Goal: Task Accomplishment & Management: Use online tool/utility

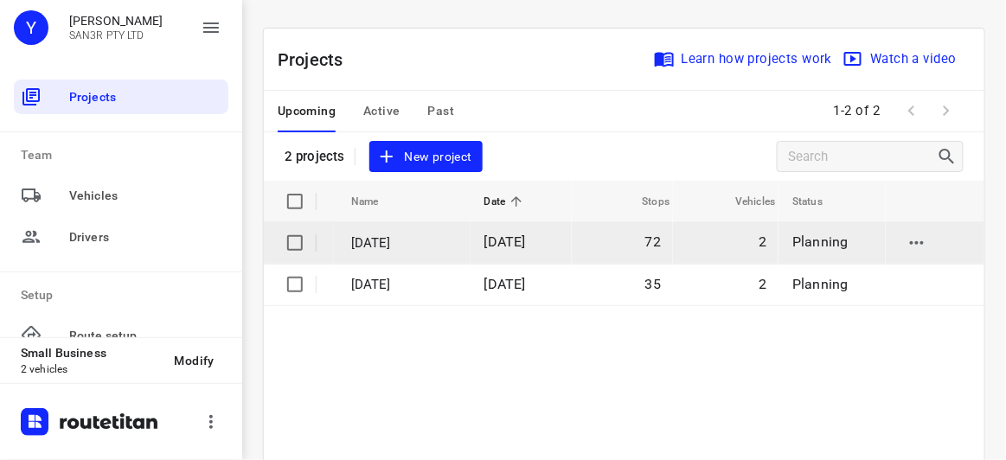
click at [488, 248] on td "[DATE]" at bounding box center [521, 243] width 101 height 42
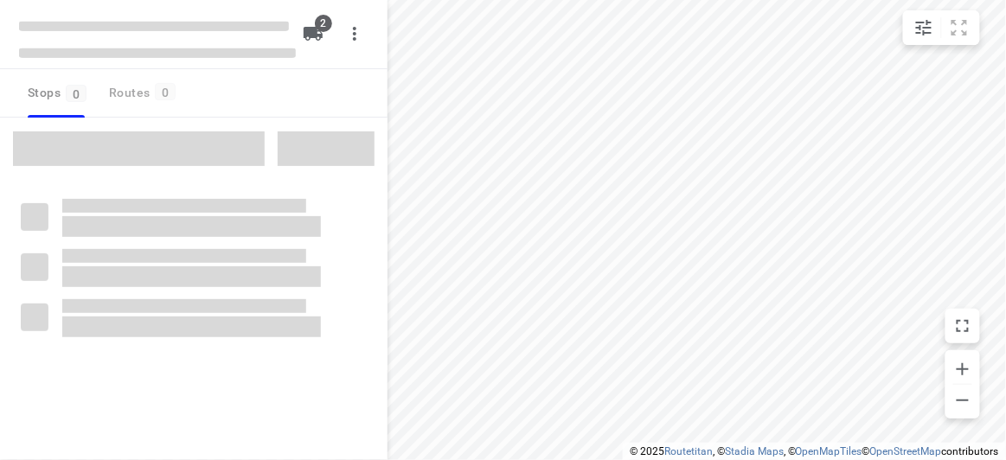
type input "distance"
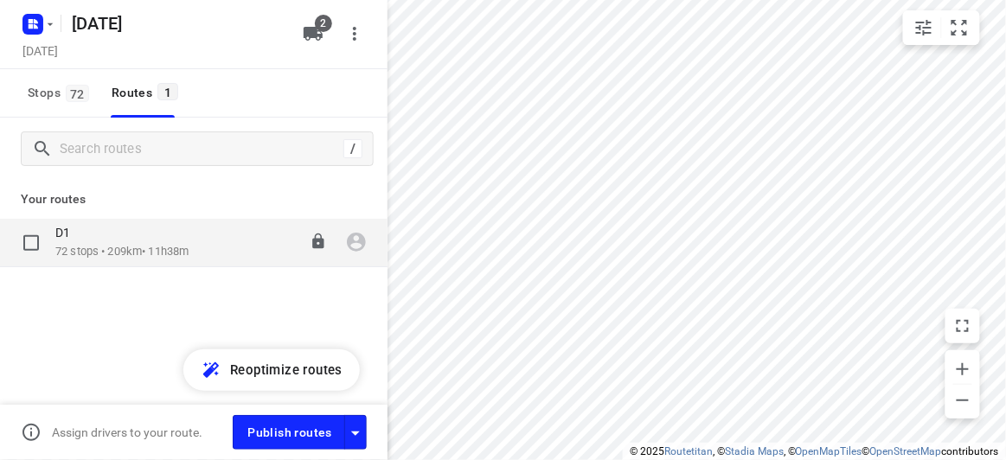
click at [125, 239] on div "D1" at bounding box center [121, 234] width 133 height 19
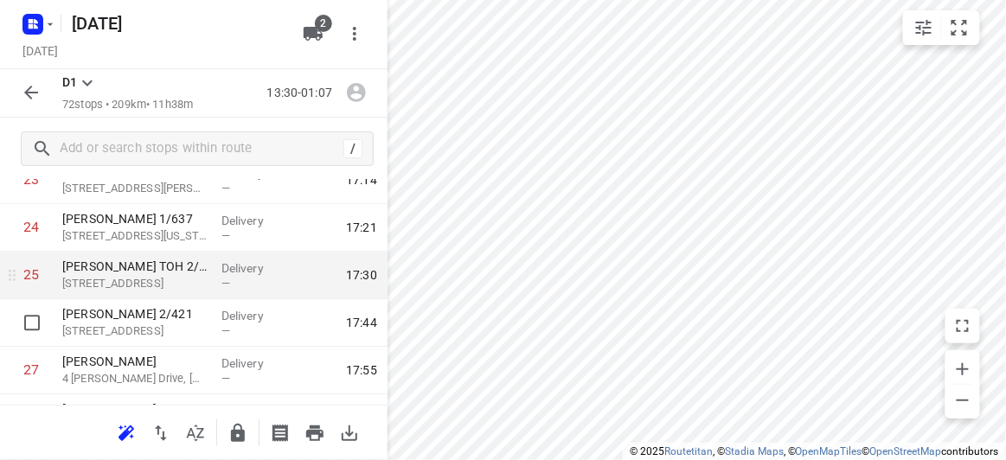
scroll to position [1179, 0]
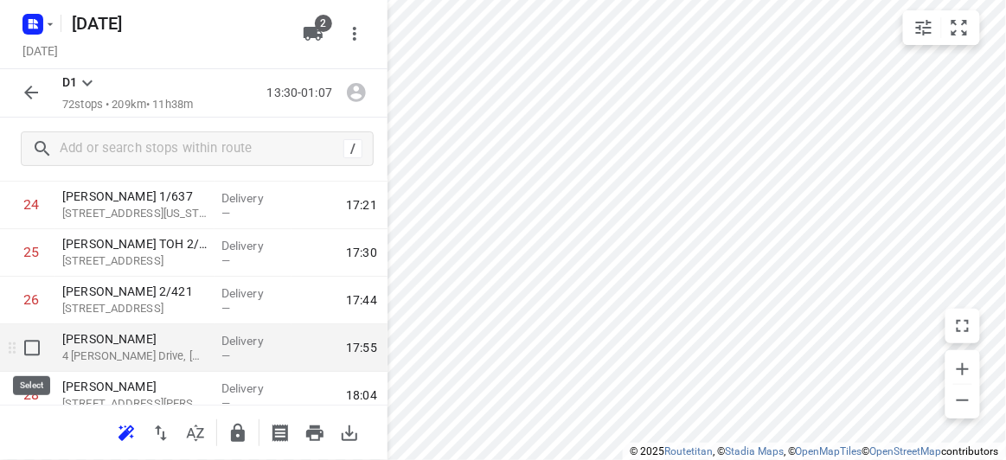
click at [40, 354] on input "checkbox" at bounding box center [32, 347] width 35 height 35
checkbox input "true"
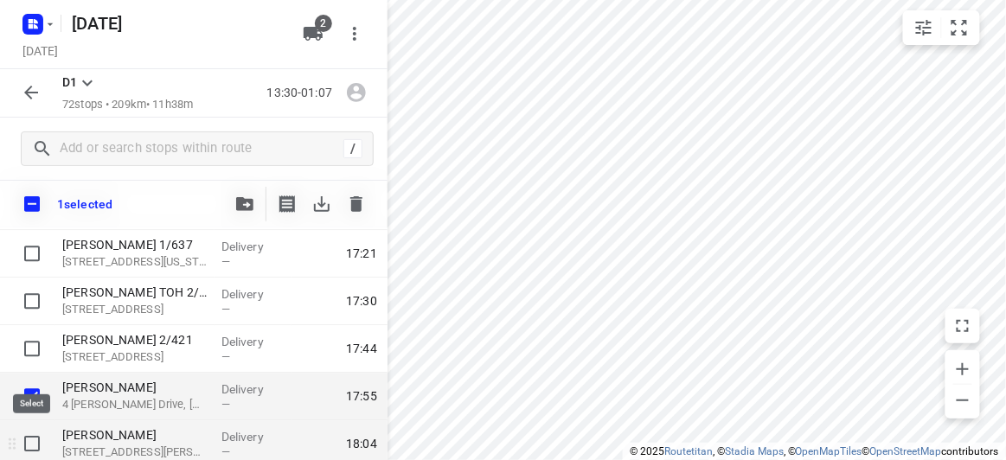
click at [42, 441] on input "checkbox" at bounding box center [32, 444] width 35 height 35
checkbox input "true"
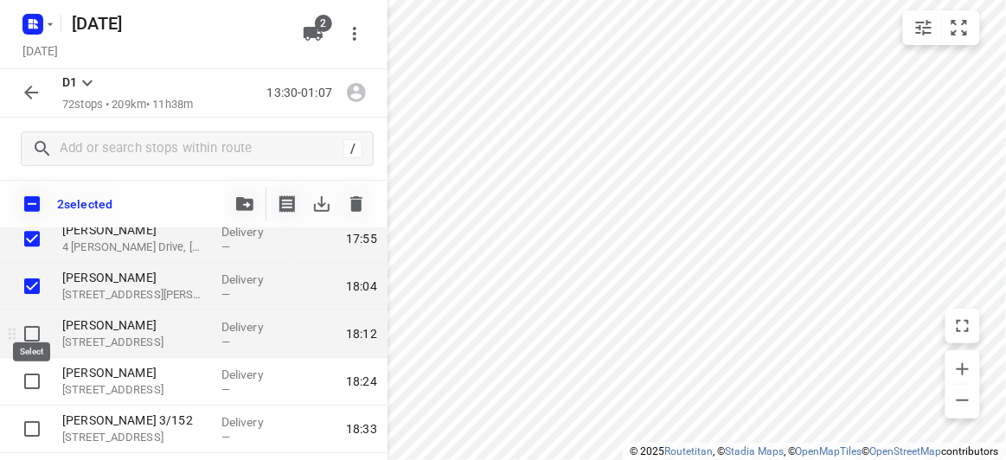
scroll to position [1415, 0]
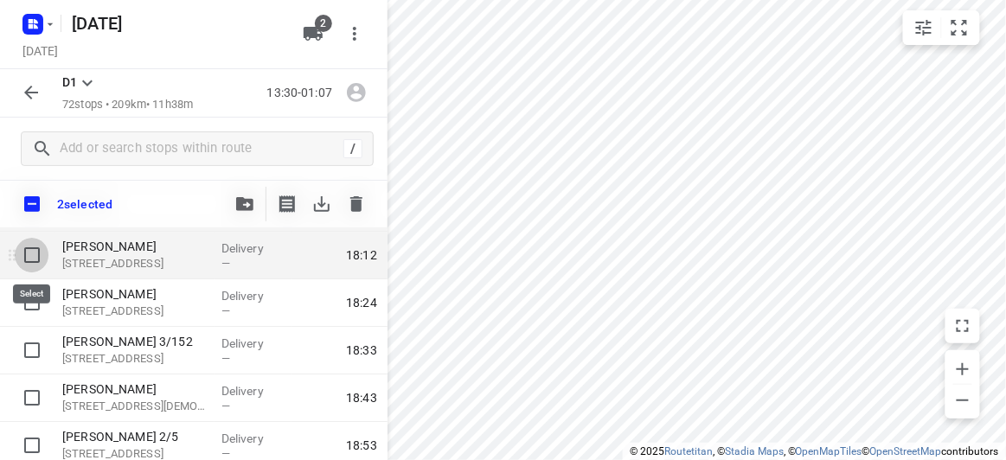
click at [29, 248] on input "checkbox" at bounding box center [32, 255] width 35 height 35
checkbox input "true"
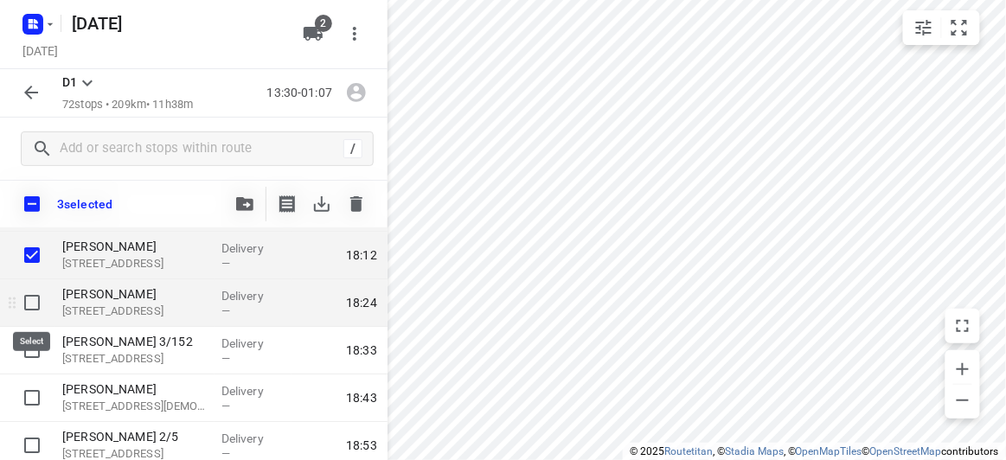
click at [22, 305] on input "checkbox" at bounding box center [32, 302] width 35 height 35
checkbox input "true"
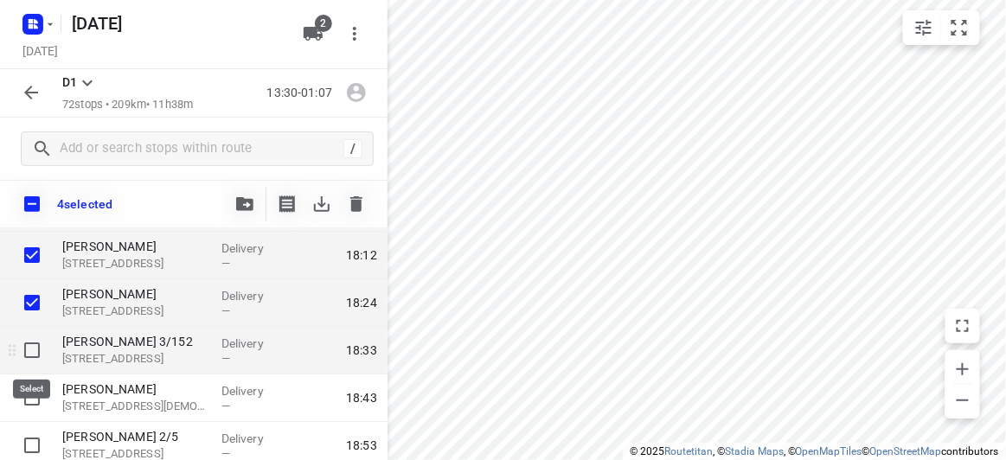
click at [29, 354] on input "checkbox" at bounding box center [32, 350] width 35 height 35
checkbox input "true"
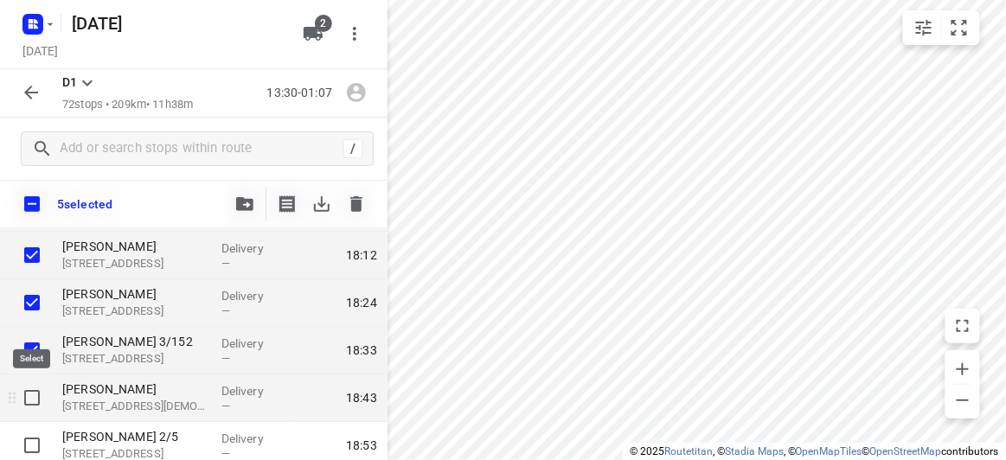
click at [29, 393] on input "checkbox" at bounding box center [32, 398] width 35 height 35
checkbox input "true"
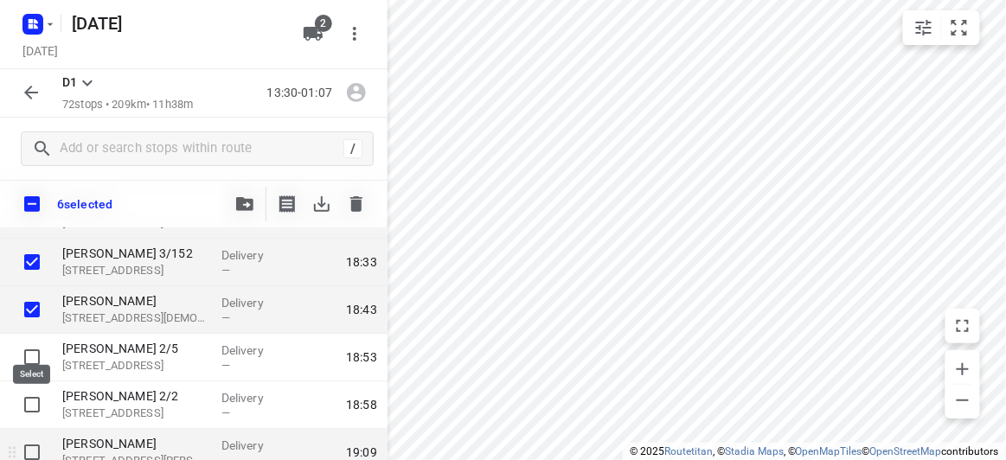
scroll to position [1573, 0]
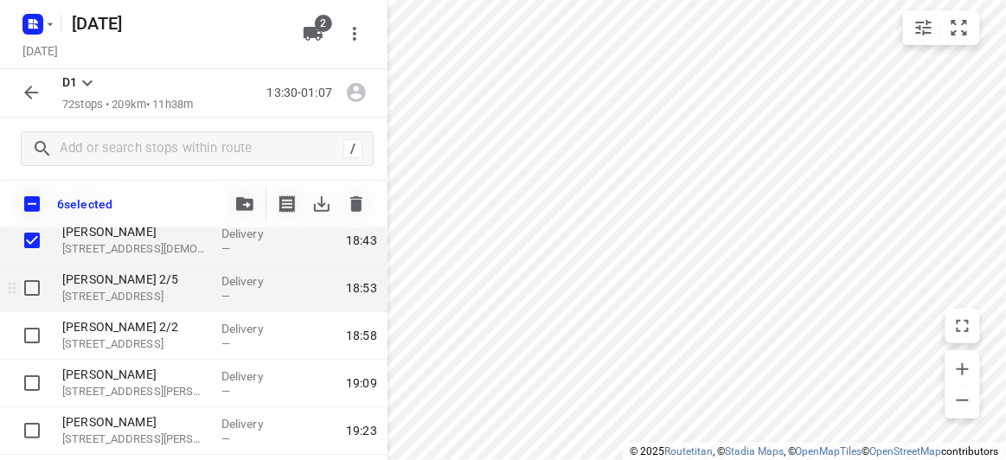
click at [31, 298] on input "checkbox" at bounding box center [32, 288] width 35 height 35
checkbox input "true"
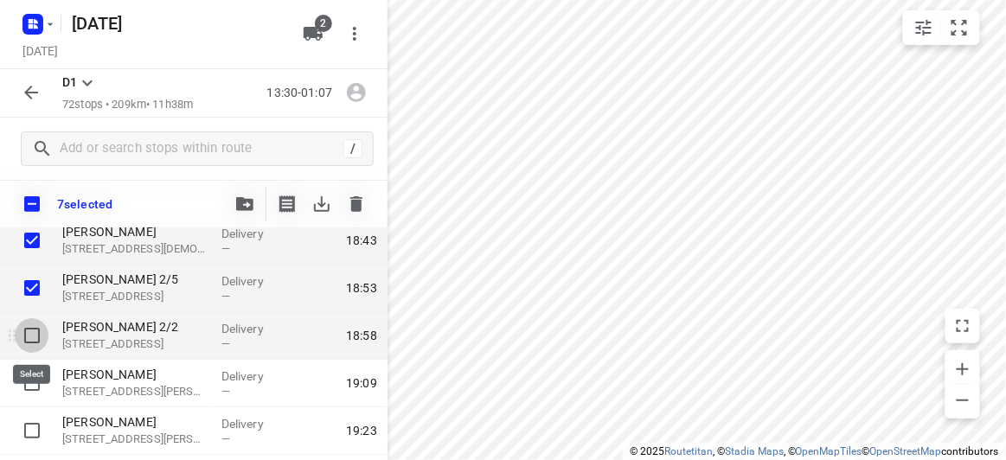
click at [33, 338] on input "checkbox" at bounding box center [32, 335] width 35 height 35
checkbox input "true"
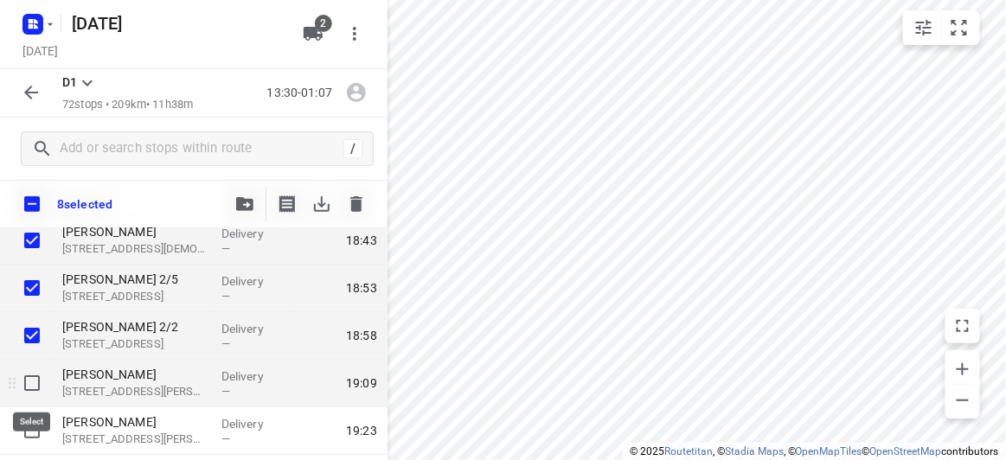
click at [33, 379] on input "checkbox" at bounding box center [32, 383] width 35 height 35
checkbox input "true"
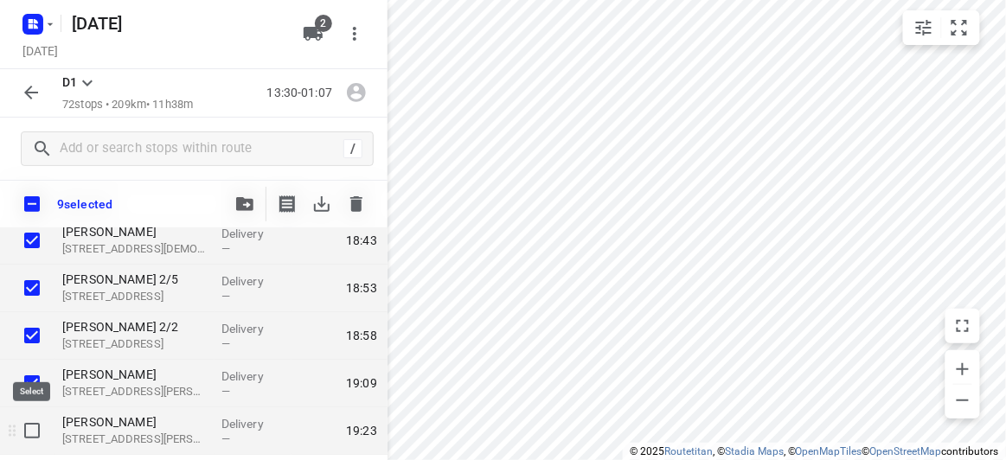
click at [29, 430] on input "checkbox" at bounding box center [32, 431] width 35 height 35
checkbox input "true"
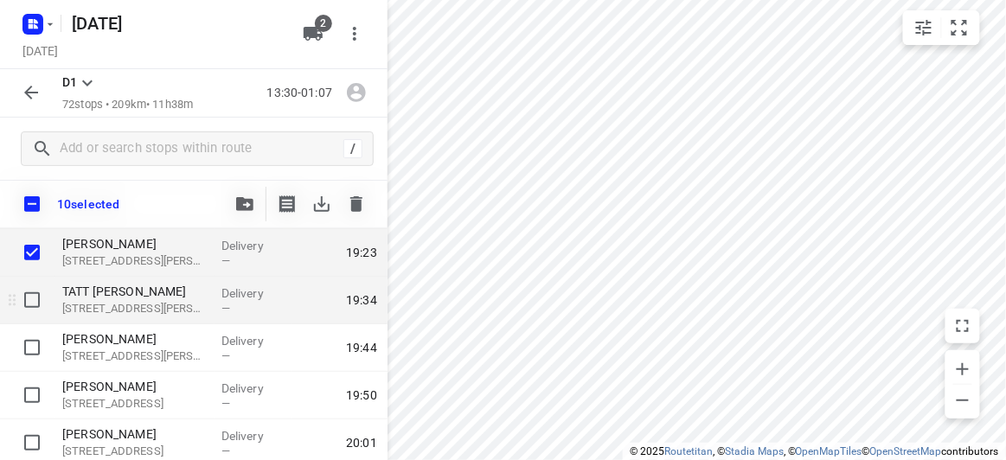
scroll to position [1729, 0]
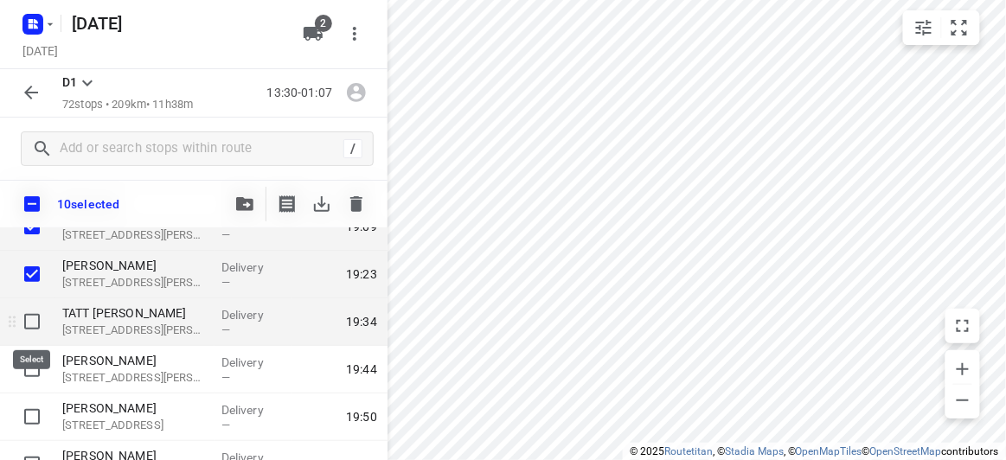
click at [32, 312] on input "checkbox" at bounding box center [32, 322] width 35 height 35
checkbox input "true"
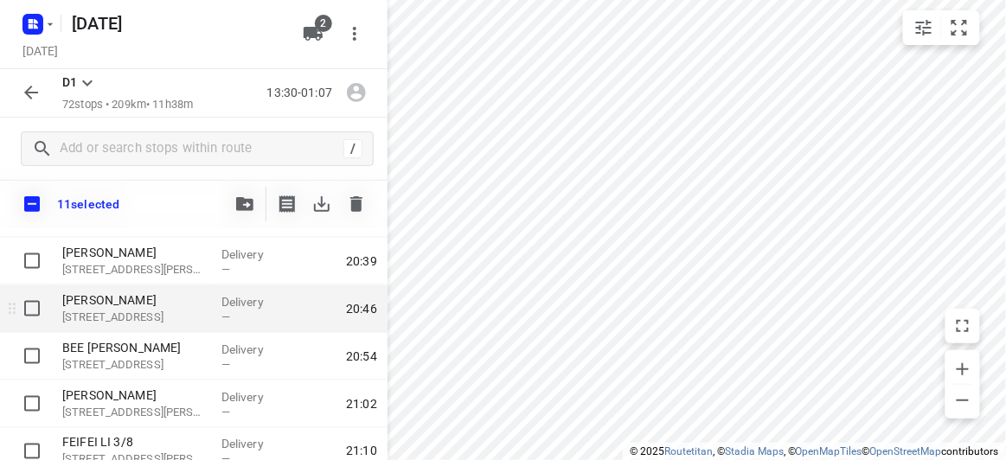
scroll to position [2202, 0]
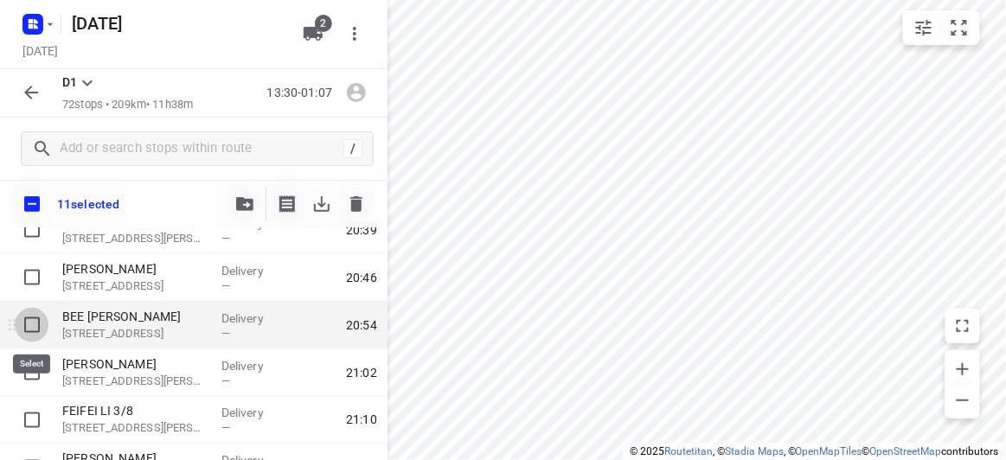
click at [21, 321] on input "checkbox" at bounding box center [32, 325] width 35 height 35
checkbox input "true"
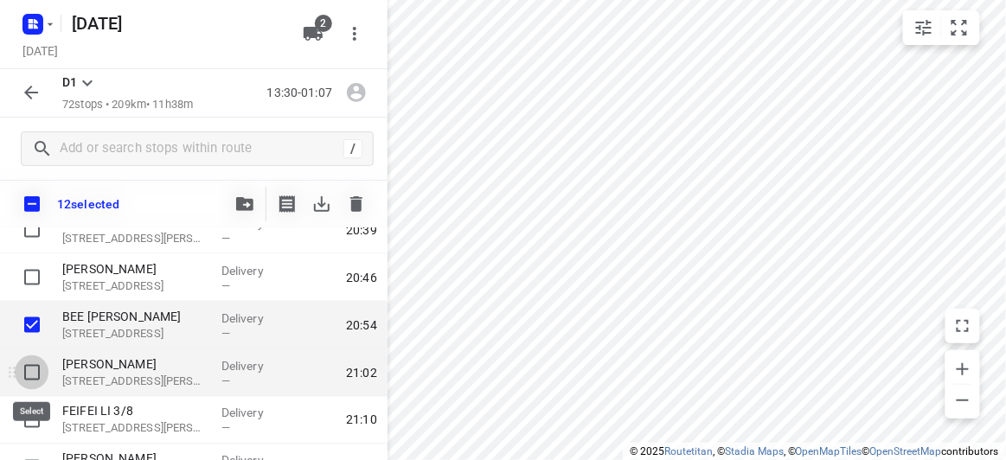
click at [33, 385] on input "checkbox" at bounding box center [32, 373] width 35 height 35
checkbox input "true"
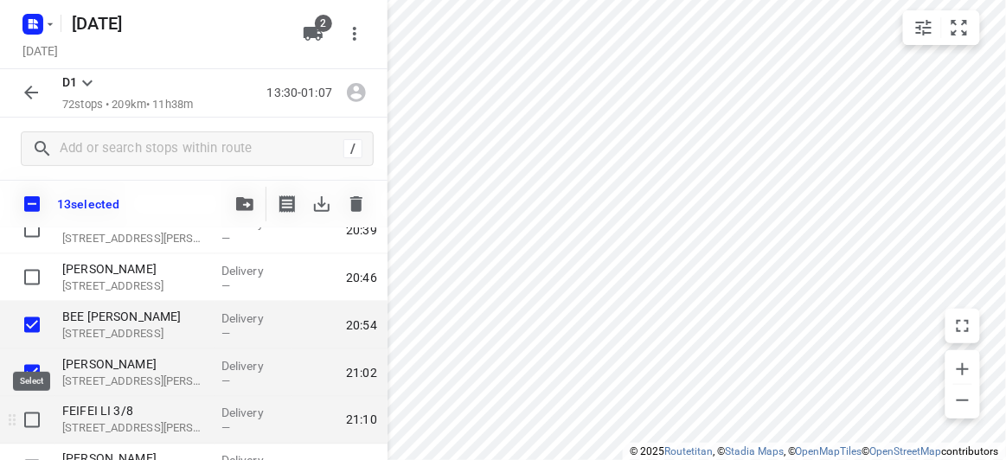
click at [34, 412] on input "checkbox" at bounding box center [32, 420] width 35 height 35
checkbox input "true"
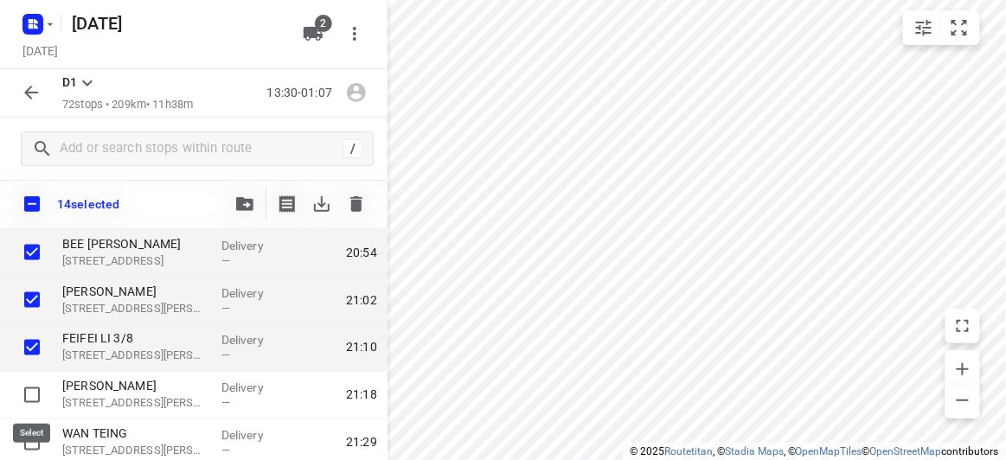
scroll to position [2359, 0]
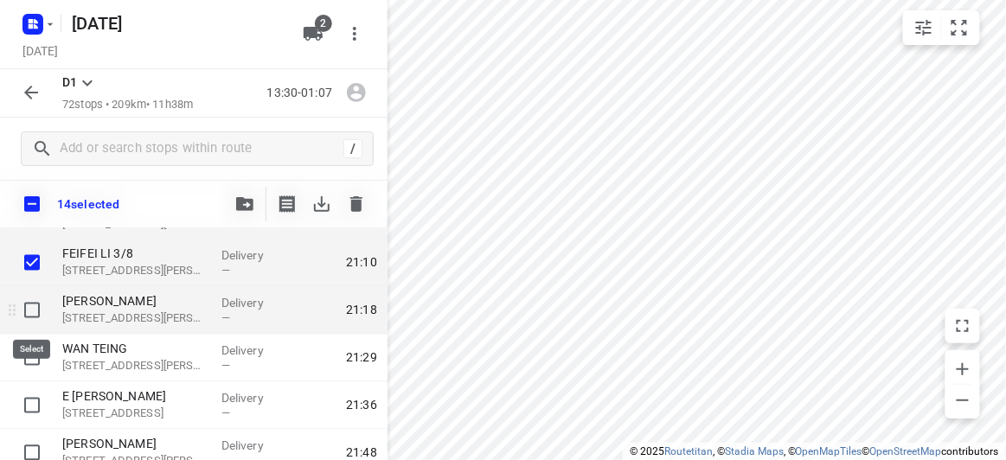
click at [34, 311] on input "checkbox" at bounding box center [32, 310] width 35 height 35
checkbox input "true"
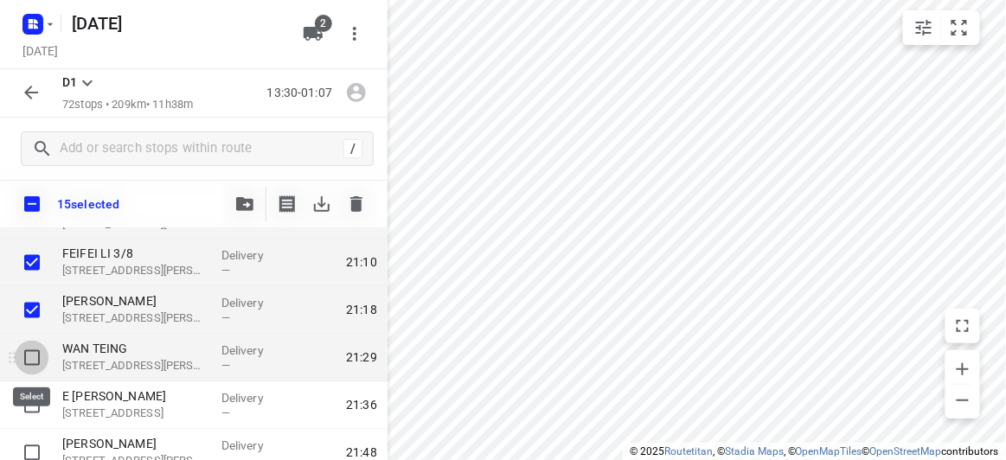
click at [34, 356] on input "checkbox" at bounding box center [32, 358] width 35 height 35
checkbox input "true"
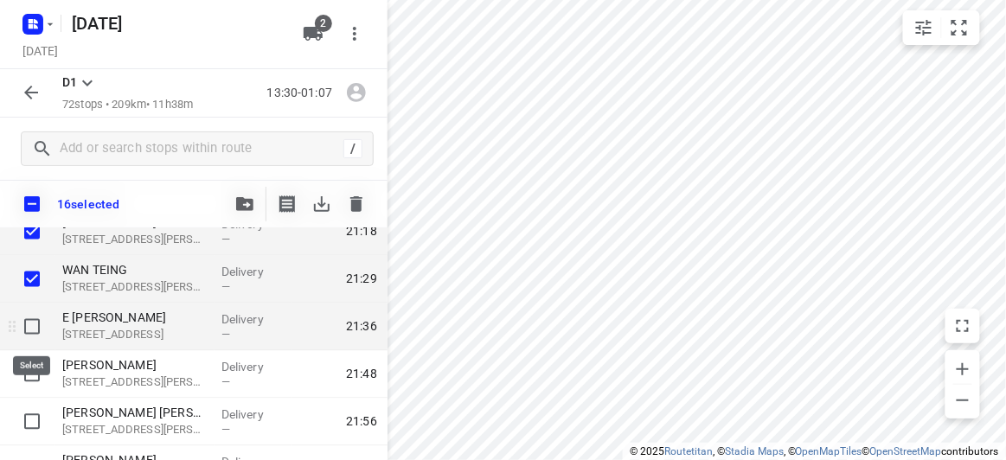
click at [35, 319] on input "checkbox" at bounding box center [32, 327] width 35 height 35
checkbox input "true"
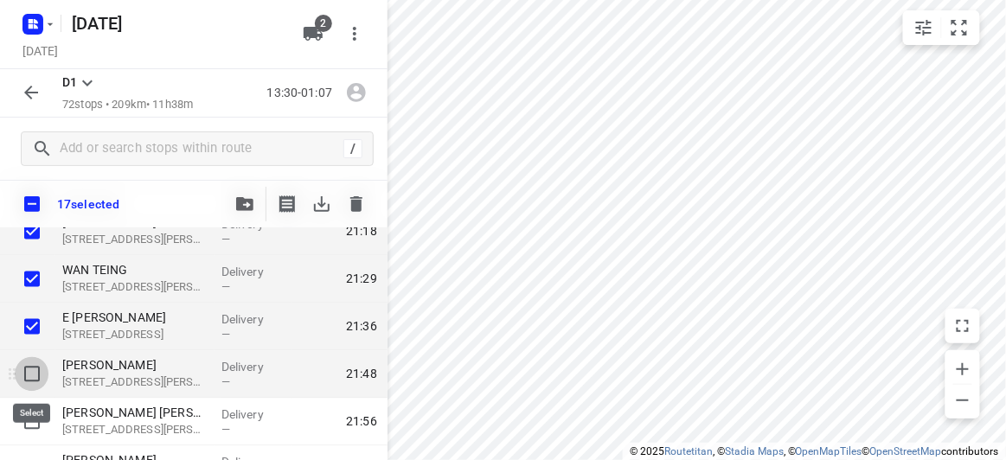
click at [30, 381] on input "checkbox" at bounding box center [32, 374] width 35 height 35
checkbox input "true"
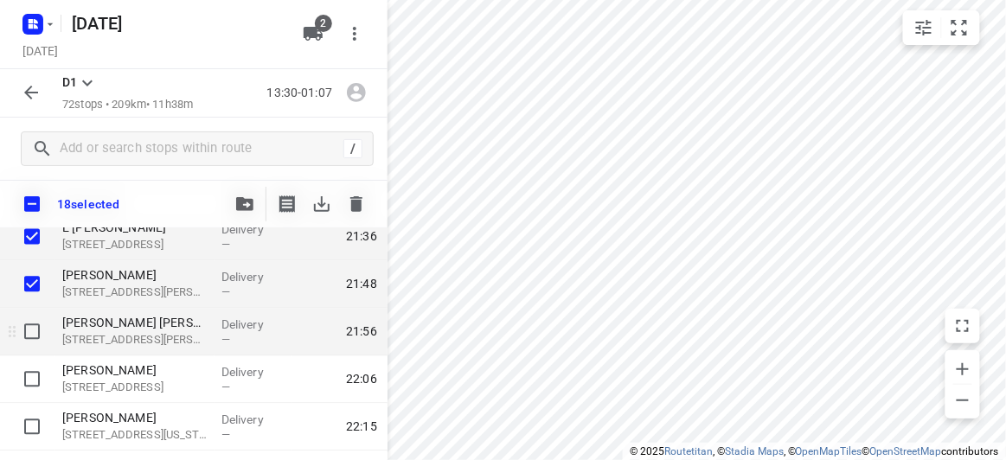
scroll to position [2517, 0]
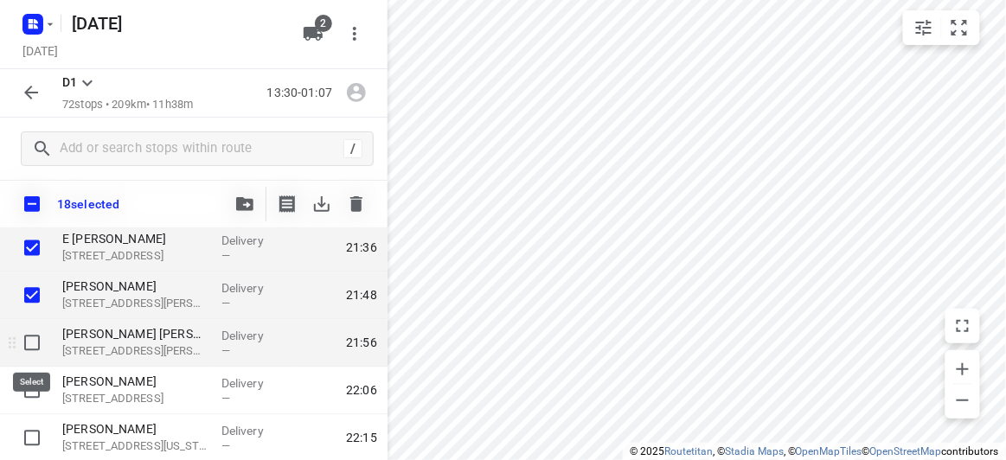
click at [31, 340] on input "checkbox" at bounding box center [32, 343] width 35 height 35
checkbox input "true"
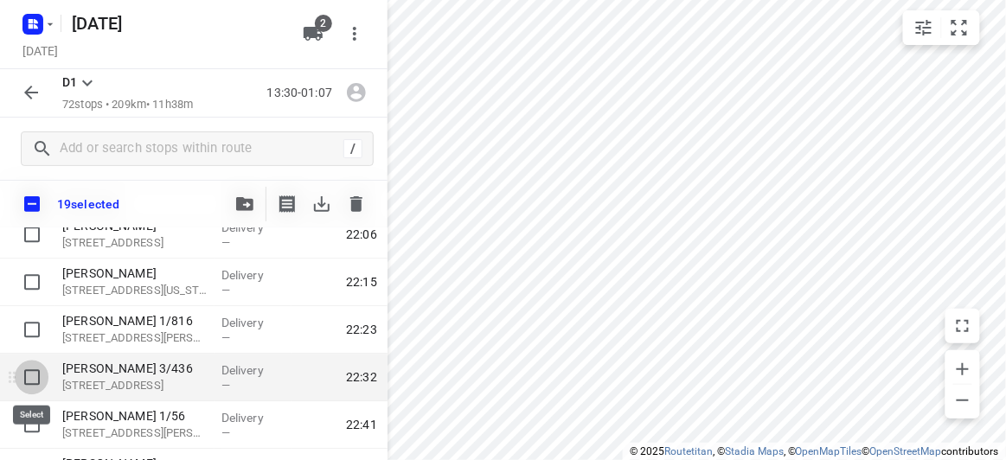
click at [32, 372] on input "checkbox" at bounding box center [32, 377] width 35 height 35
checkbox input "true"
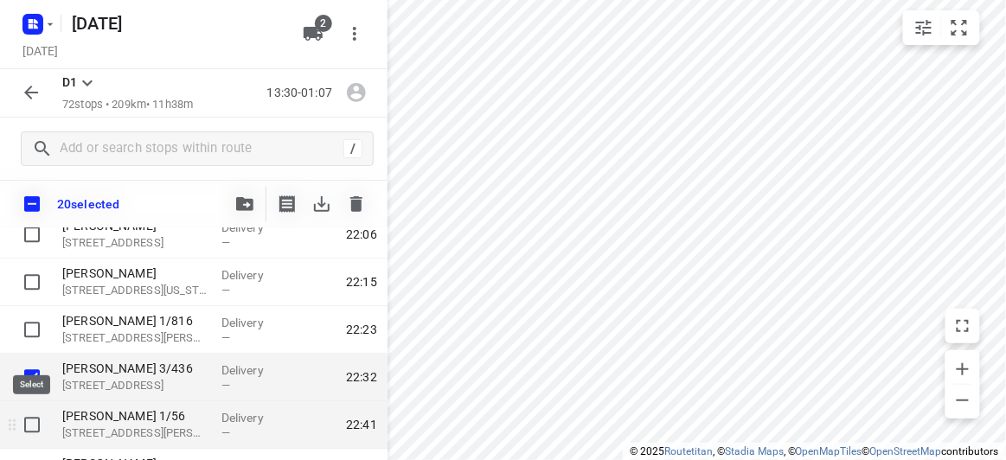
click at [28, 421] on input "checkbox" at bounding box center [32, 424] width 35 height 35
checkbox input "true"
click at [260, 195] on span at bounding box center [245, 203] width 35 height 16
click at [218, 203] on div "21 selected" at bounding box center [194, 204] width 388 height 48
click at [242, 203] on icon "button" at bounding box center [244, 204] width 17 height 14
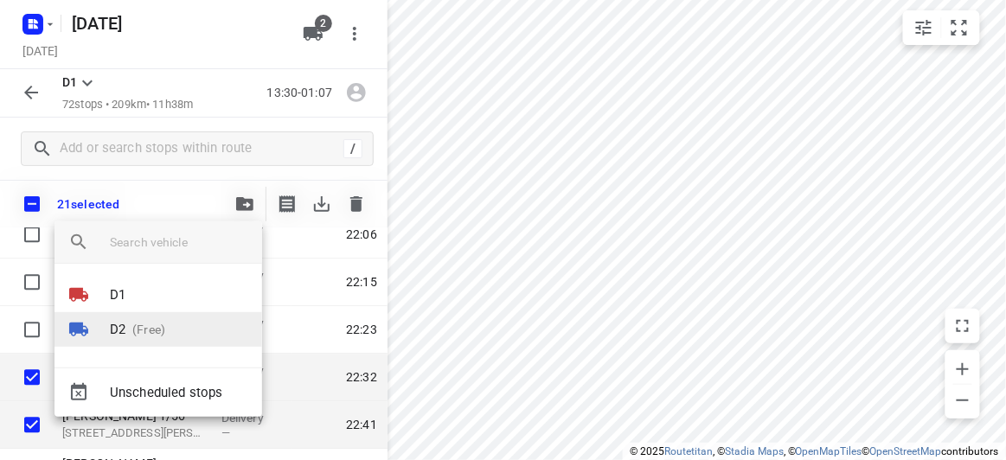
click at [153, 323] on p "(Free)" at bounding box center [145, 330] width 40 height 18
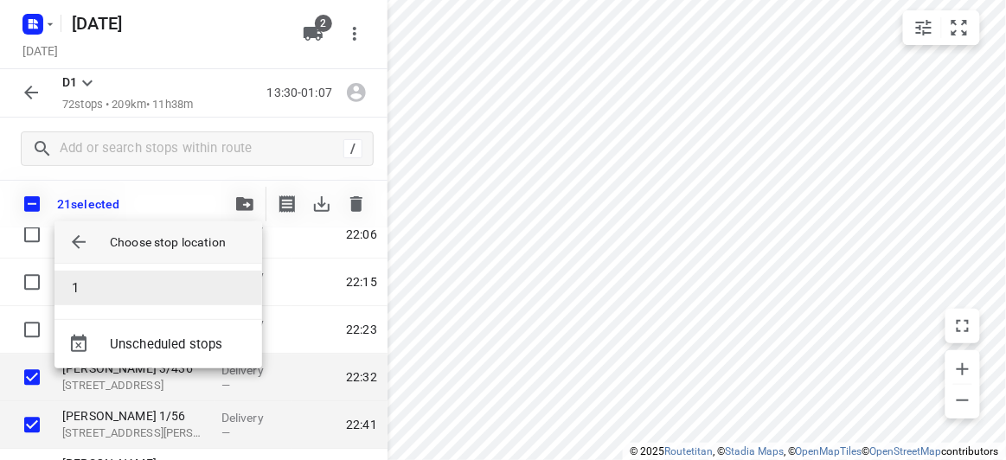
click at [103, 282] on li "1" at bounding box center [159, 288] width 208 height 35
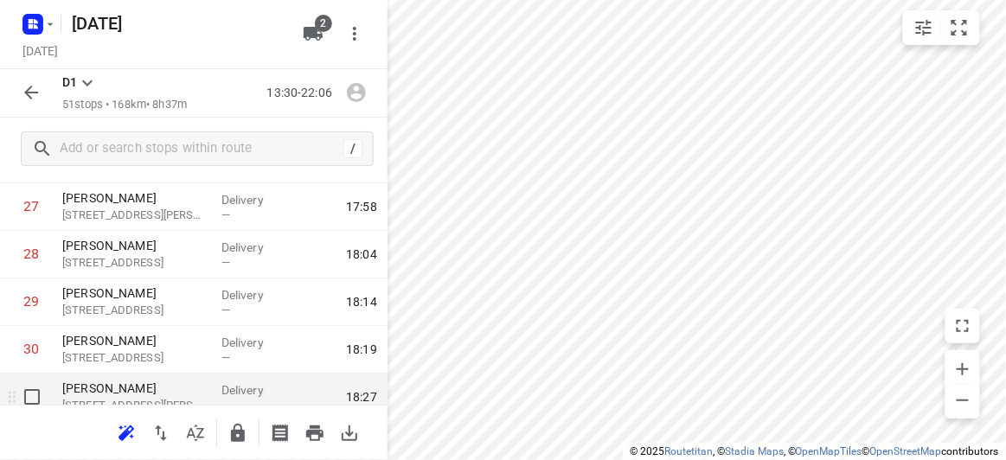
scroll to position [1234, 0]
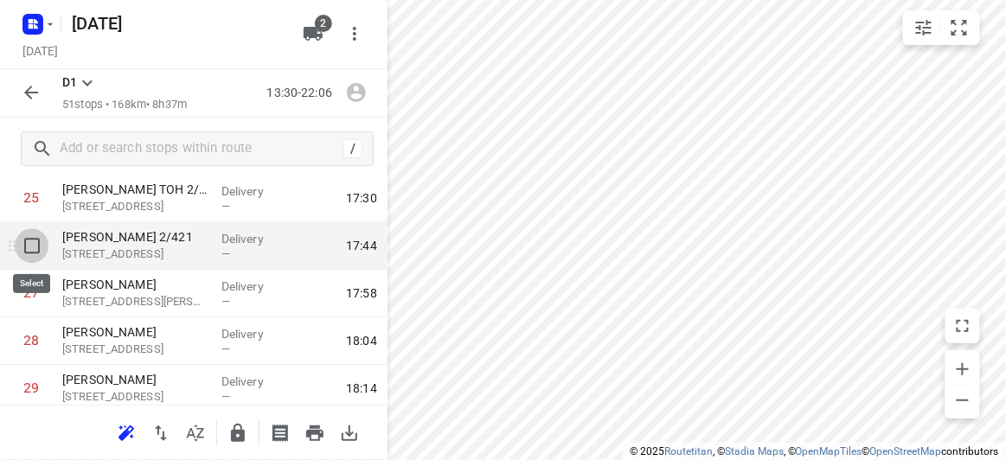
click at [23, 243] on input "checkbox" at bounding box center [32, 245] width 35 height 35
checkbox input "true"
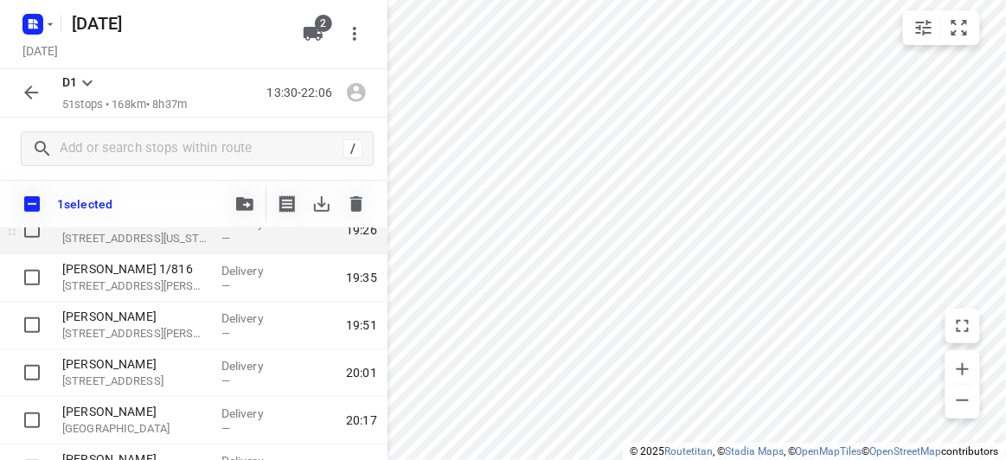
scroll to position [1863, 0]
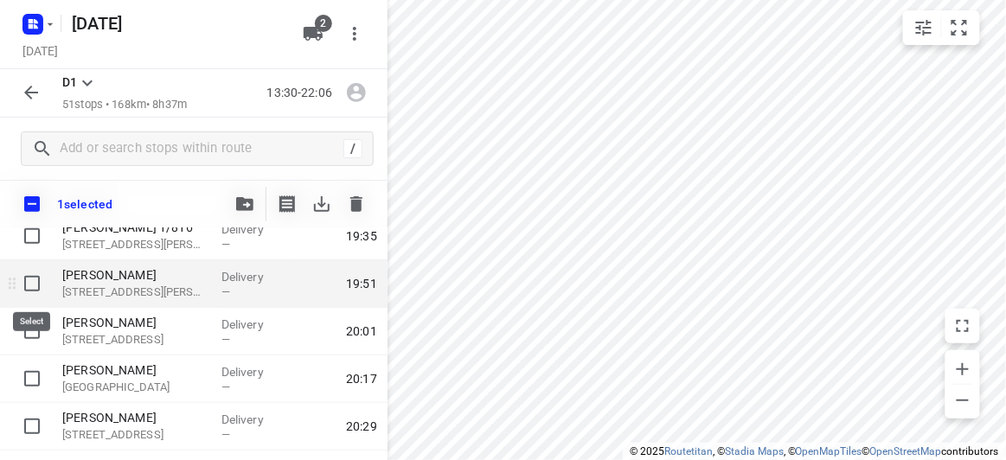
click at [34, 281] on input "checkbox" at bounding box center [32, 283] width 35 height 35
checkbox input "true"
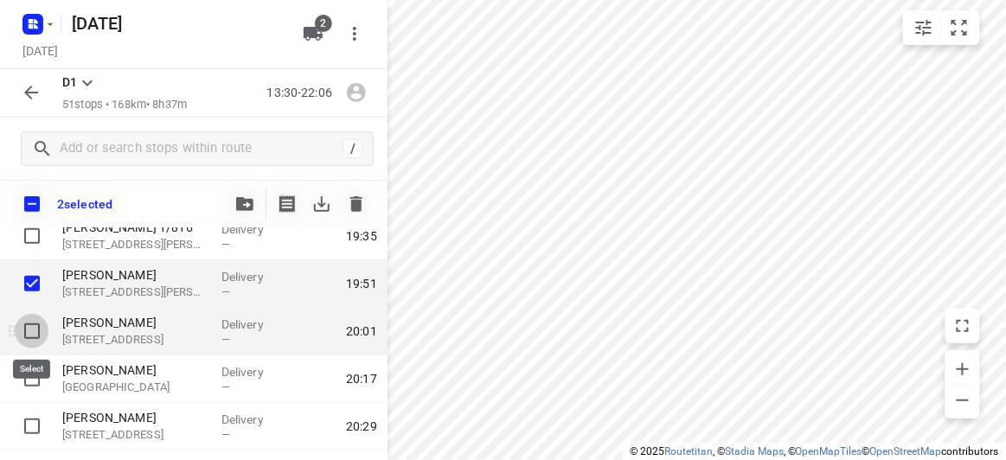
click at [35, 331] on input "checkbox" at bounding box center [32, 331] width 35 height 35
checkbox input "true"
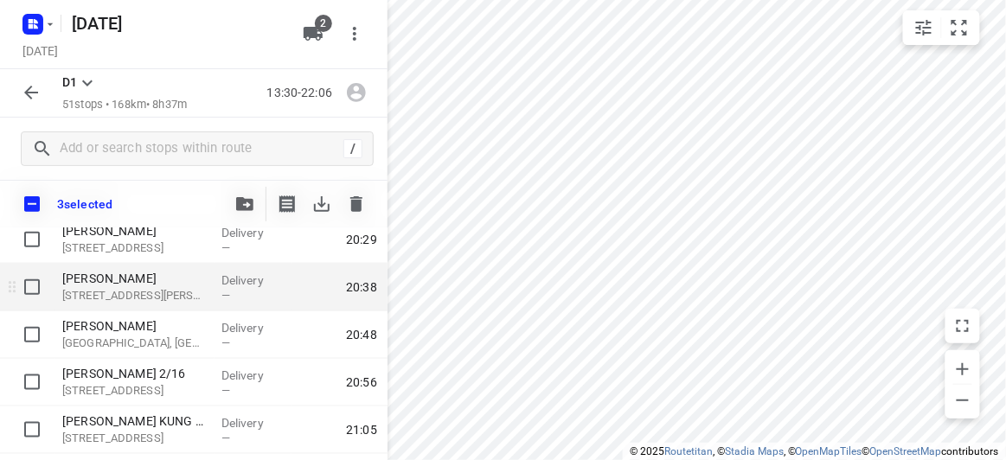
scroll to position [2099, 0]
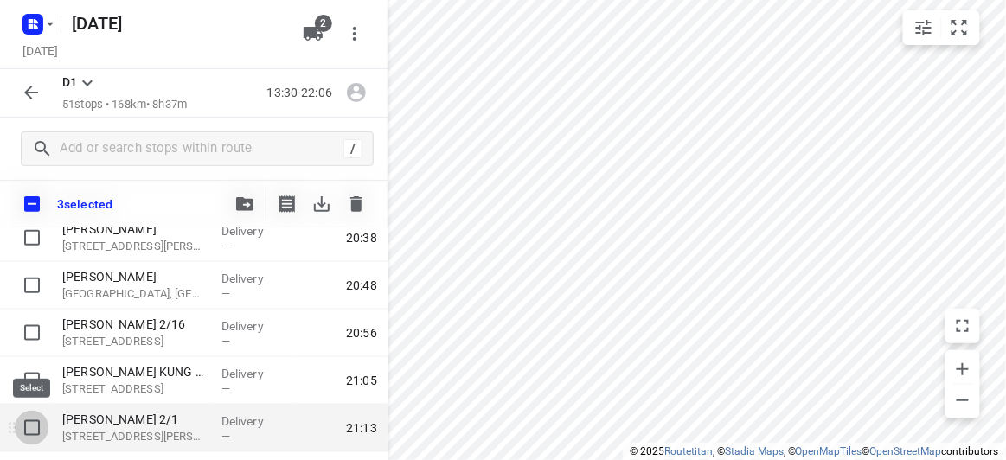
click at [27, 420] on input "checkbox" at bounding box center [32, 428] width 35 height 35
checkbox input "true"
click at [235, 207] on span "button" at bounding box center [244, 204] width 21 height 14
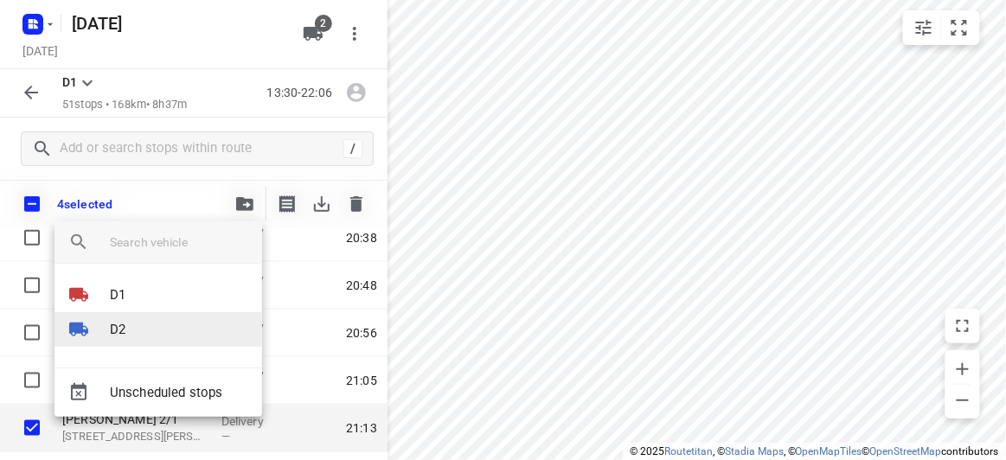
click at [157, 329] on li "D2" at bounding box center [159, 329] width 208 height 35
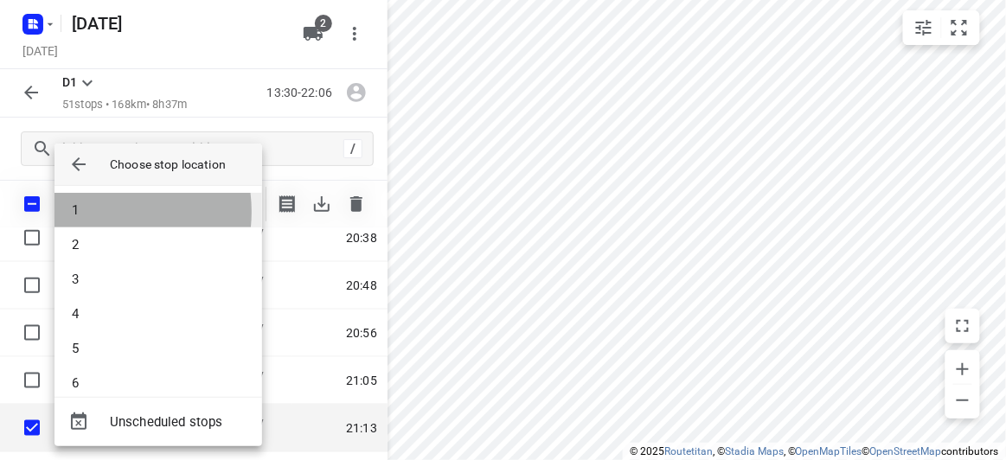
click at [93, 212] on li "1" at bounding box center [159, 210] width 208 height 35
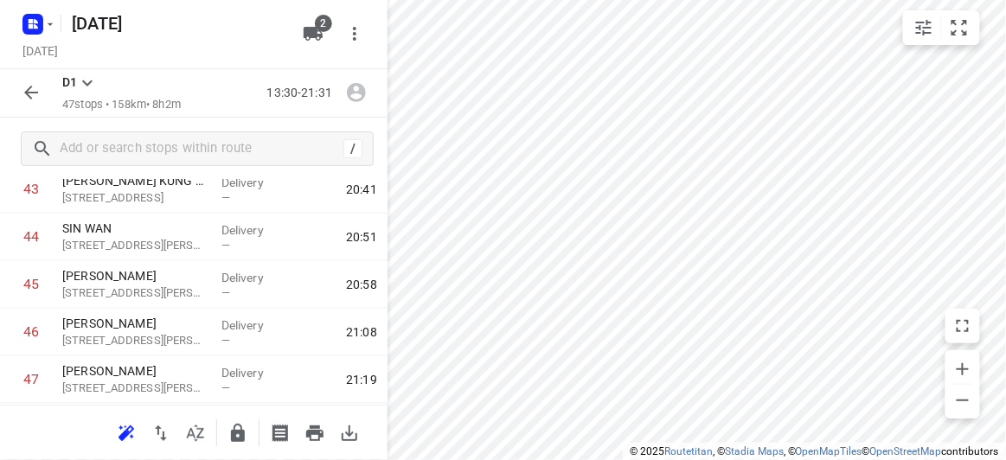
click at [31, 87] on icon "button" at bounding box center [31, 92] width 21 height 21
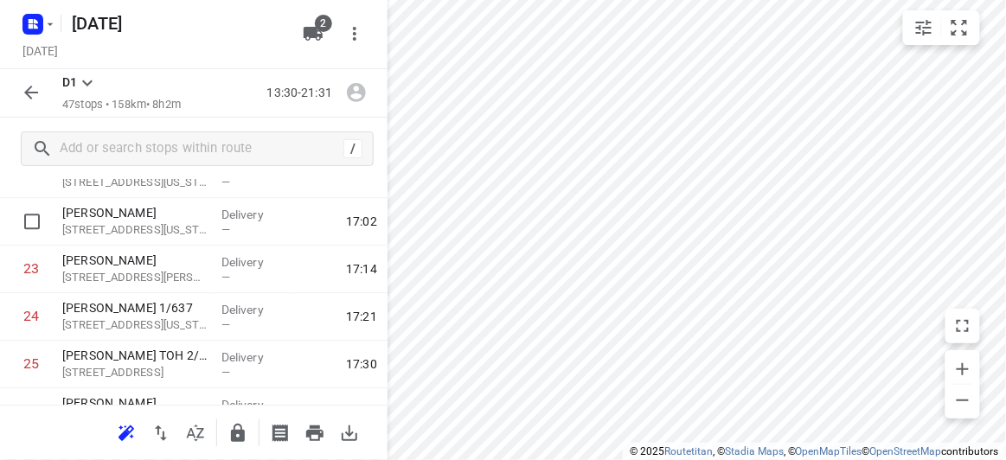
scroll to position [1100, 0]
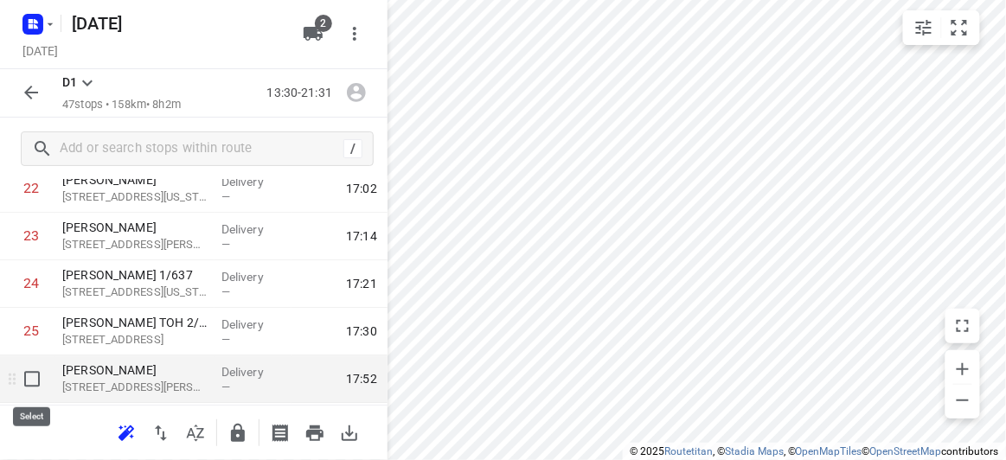
click at [39, 381] on input "checkbox" at bounding box center [32, 379] width 35 height 35
checkbox input "true"
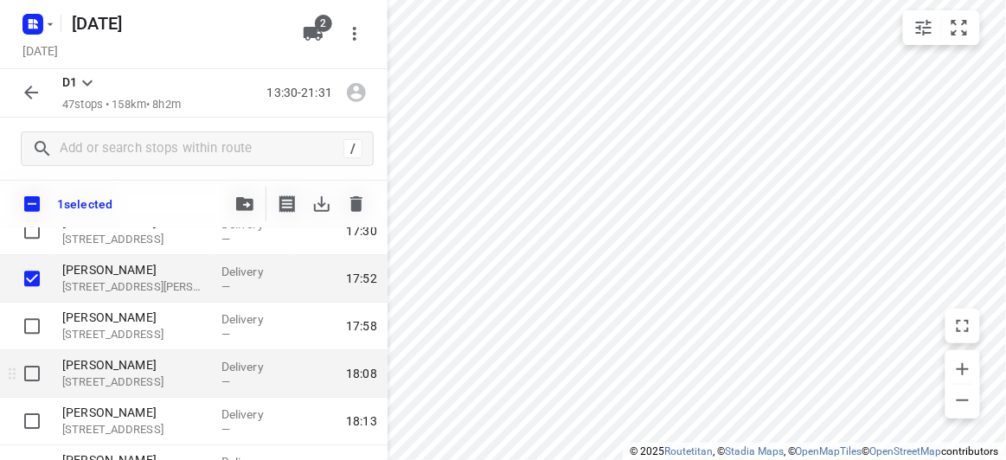
scroll to position [1258, 0]
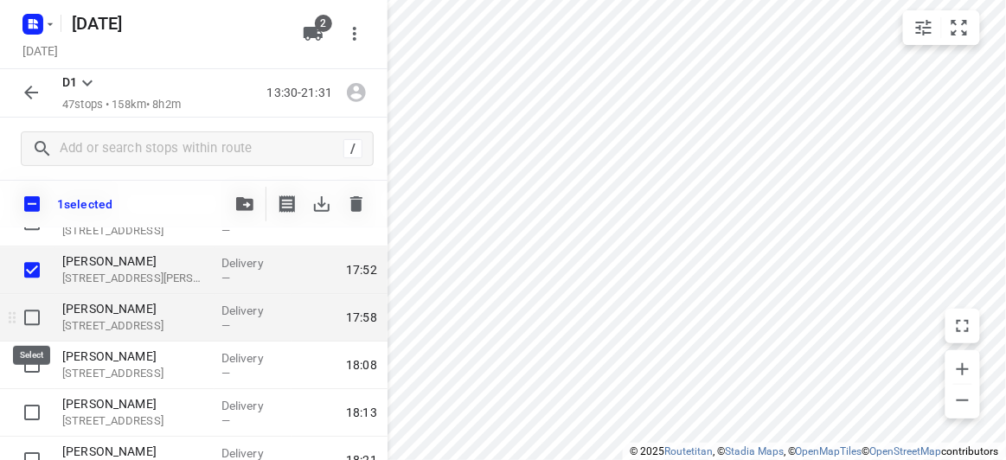
click at [43, 318] on input "checkbox" at bounding box center [32, 317] width 35 height 35
checkbox input "true"
click at [238, 203] on icon "button" at bounding box center [244, 204] width 17 height 14
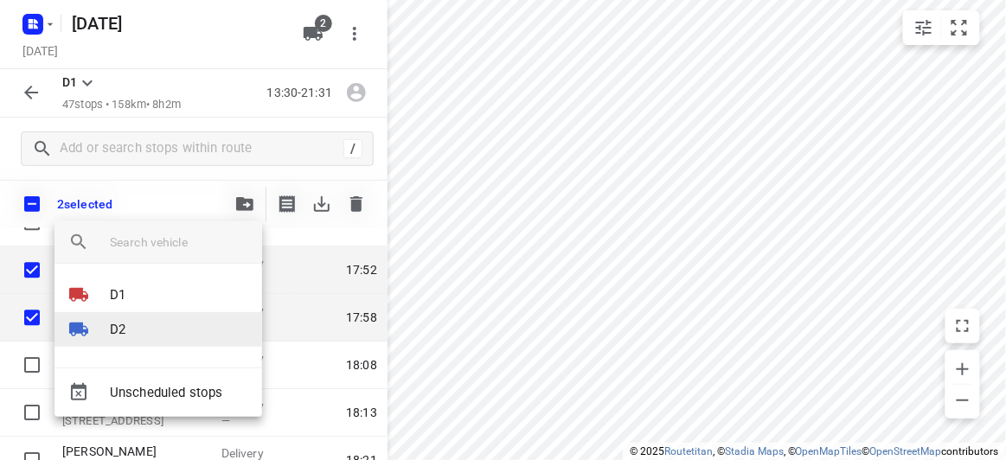
click at [171, 324] on li "D2" at bounding box center [159, 329] width 208 height 35
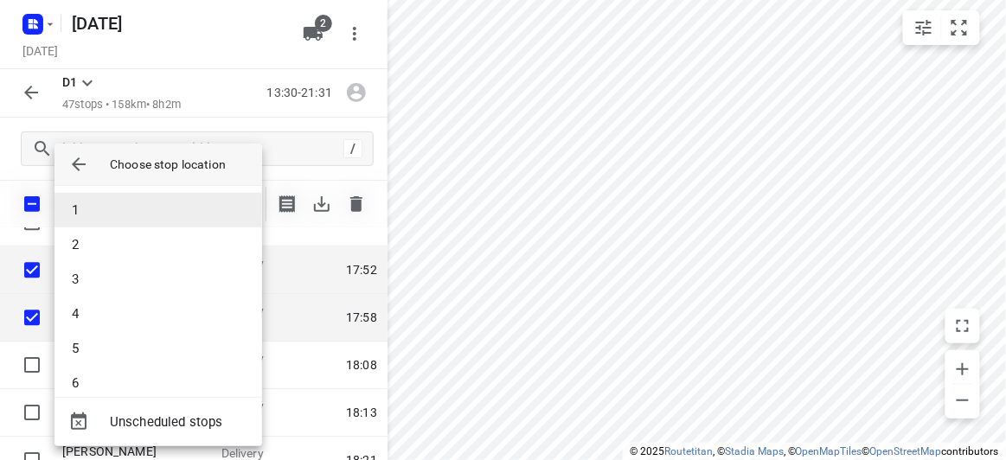
click at [120, 210] on li "1" at bounding box center [159, 210] width 208 height 35
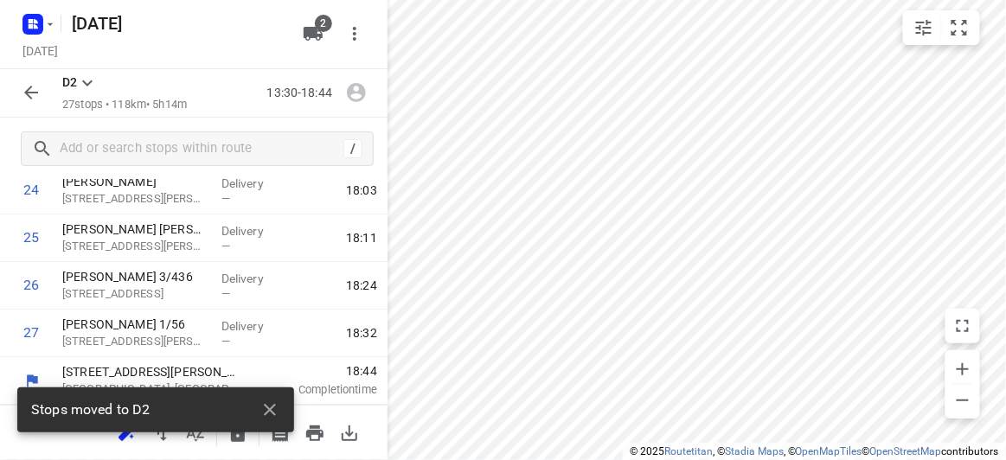
scroll to position [1193, 0]
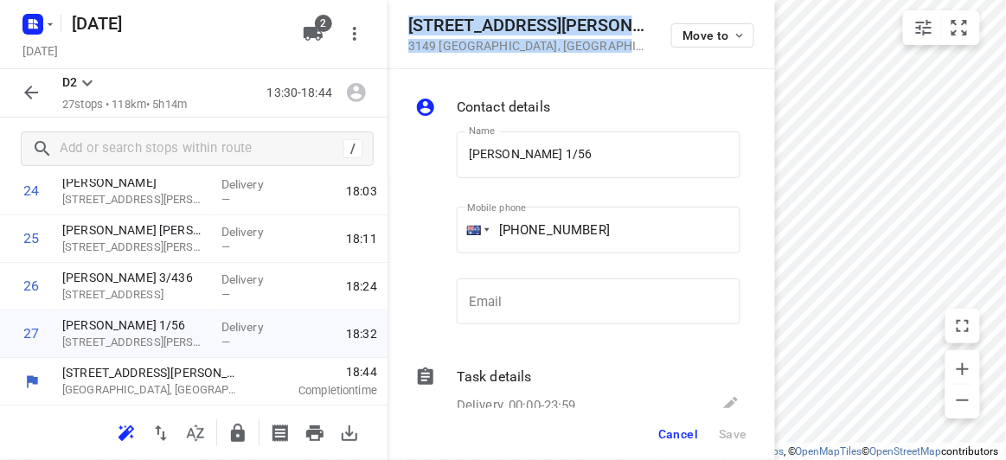
drag, startPoint x: 601, startPoint y: 48, endPoint x: 408, endPoint y: 15, distance: 195.9
click at [408, 16] on div "[STREET_ADDRESS][PERSON_NAME] Move to" at bounding box center [581, 34] width 346 height 37
copy div "[STREET_ADDRESS][PERSON_NAME]"
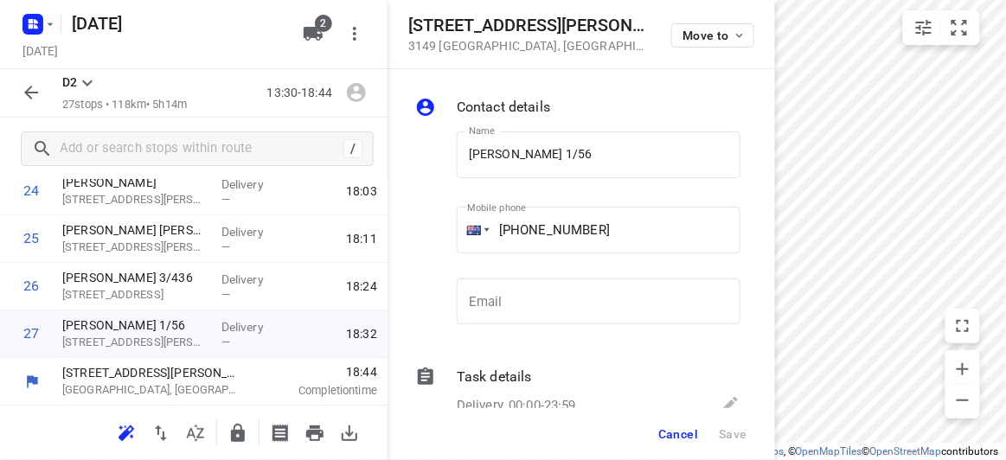
click at [330, 41] on div "2" at bounding box center [317, 33] width 42 height 35
click at [325, 42] on button "2" at bounding box center [313, 33] width 35 height 35
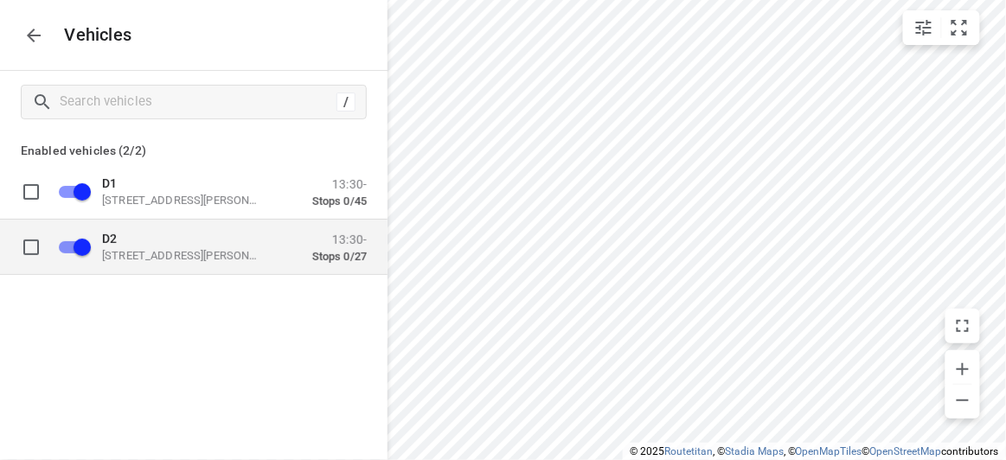
click at [199, 281] on div "D1 [STREET_ADDRESS][PERSON_NAME] 13:30- Stops 0/45 D2 [STREET_ADDRESS][PERSON_N…" at bounding box center [194, 236] width 388 height 145
click at [186, 252] on p "[STREET_ADDRESS][PERSON_NAME]" at bounding box center [188, 255] width 173 height 14
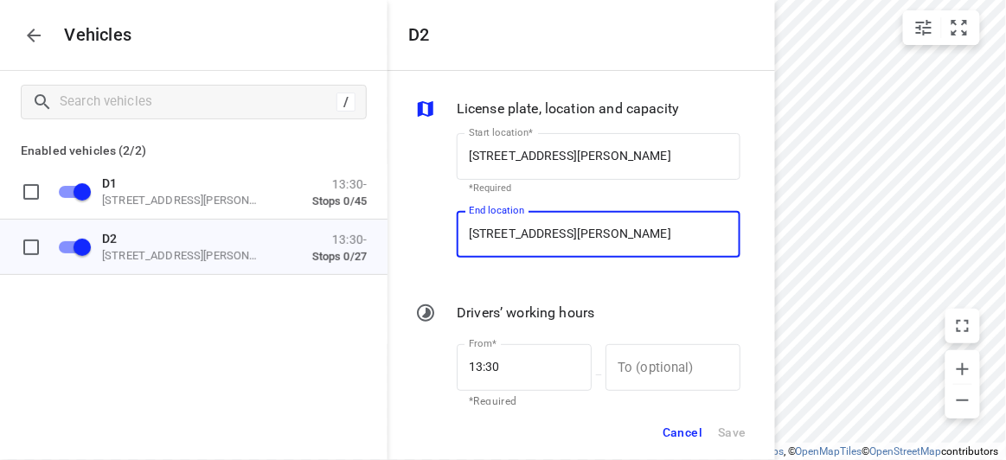
click at [562, 241] on input "[STREET_ADDRESS][PERSON_NAME]" at bounding box center [599, 234] width 284 height 47
paste input "[STREET_ADDRESS][PERSON_NAME]"
type input "[STREET_ADDRESS][PERSON_NAME]"
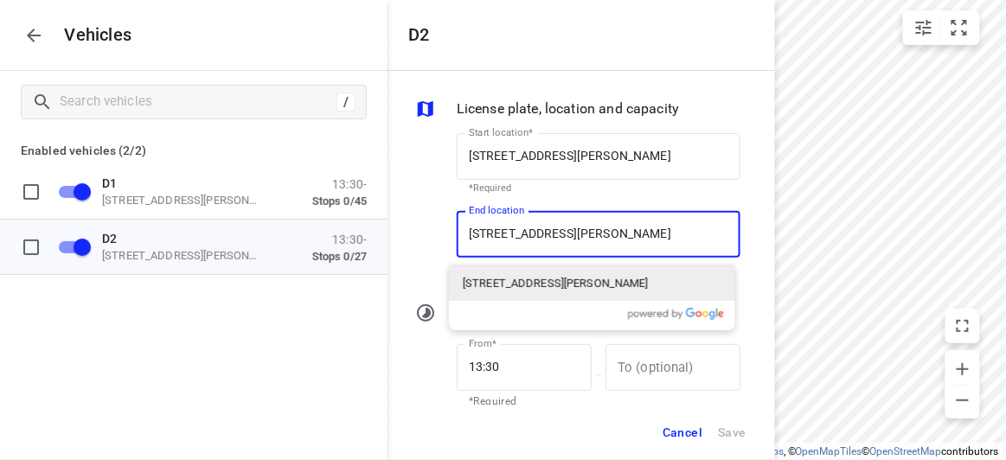
click at [510, 284] on p "[STREET_ADDRESS][PERSON_NAME]" at bounding box center [556, 283] width 186 height 17
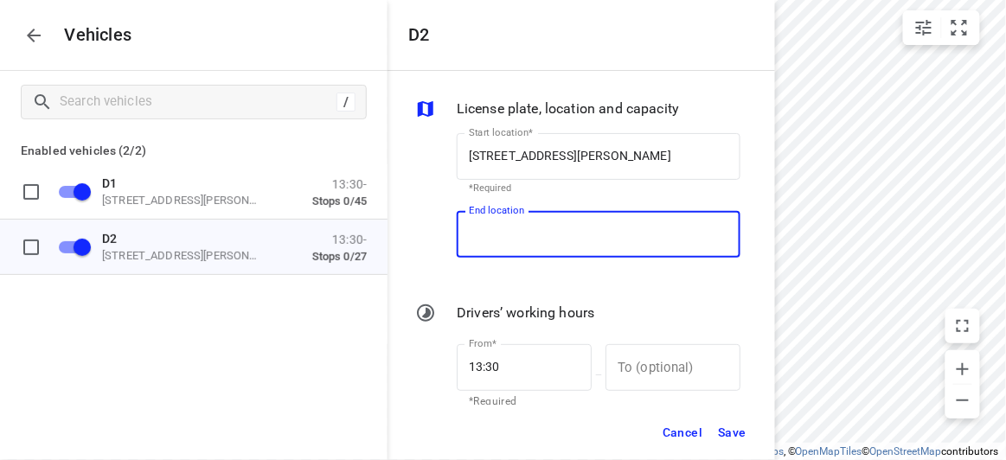
scroll to position [0, 0]
type input "[STREET_ADDRESS][PERSON_NAME]"
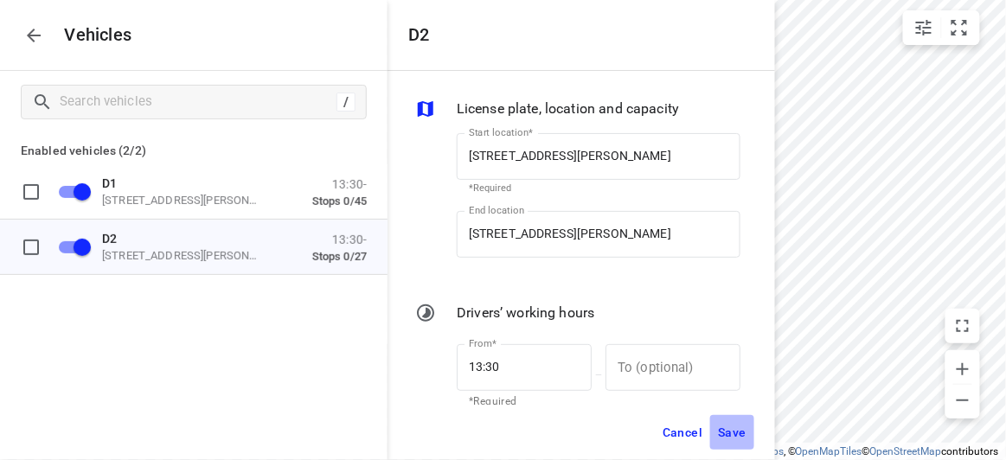
click at [733, 436] on span "Save" at bounding box center [732, 433] width 29 height 22
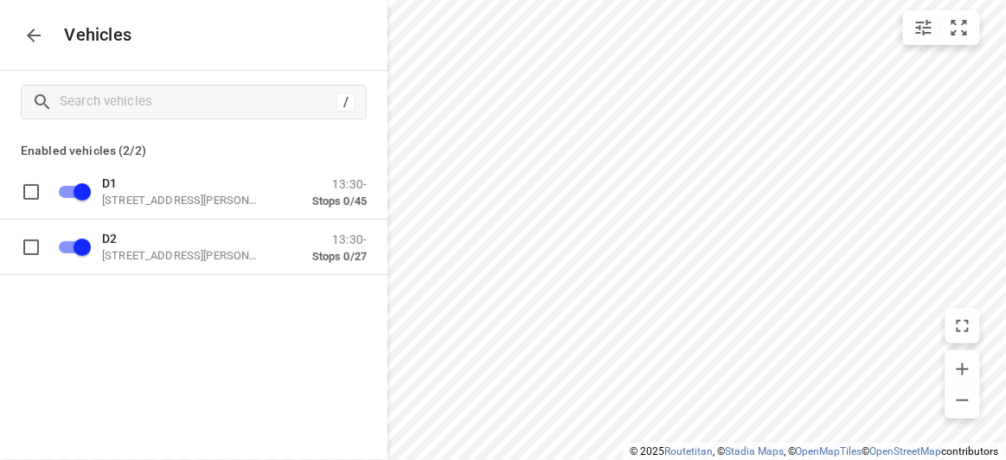
click at [43, 36] on button "button" at bounding box center [33, 35] width 35 height 35
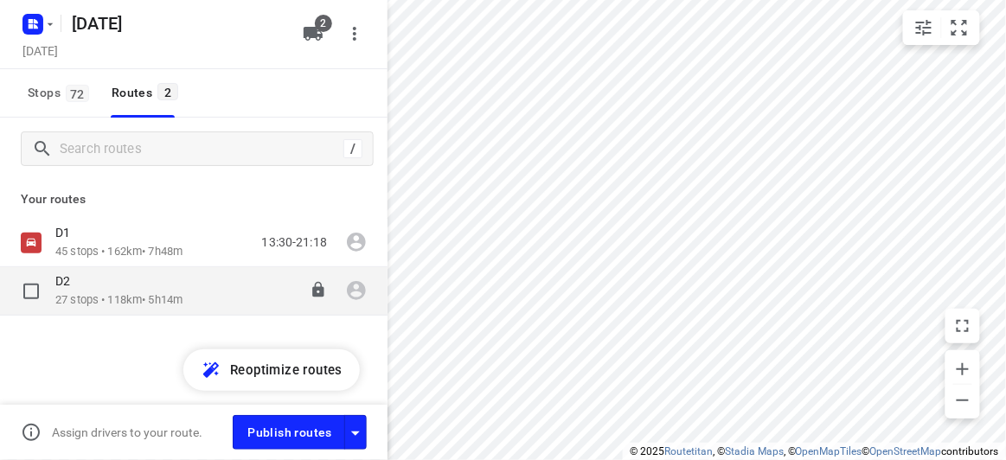
click at [85, 287] on div "D2" at bounding box center [118, 282] width 127 height 19
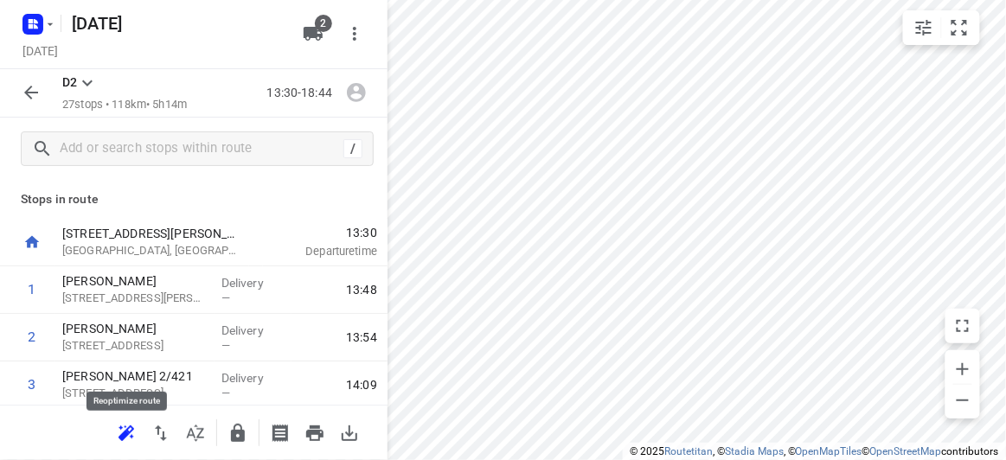
click at [141, 424] on span at bounding box center [126, 432] width 35 height 16
click at [117, 433] on icon "button" at bounding box center [126, 433] width 21 height 21
click at [26, 90] on icon "button" at bounding box center [31, 92] width 21 height 21
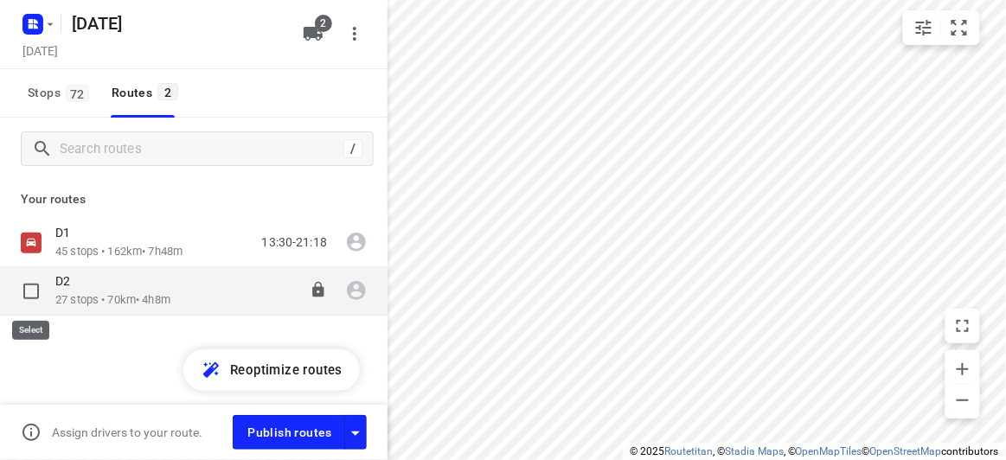
click at [34, 279] on input "checkbox" at bounding box center [31, 291] width 35 height 35
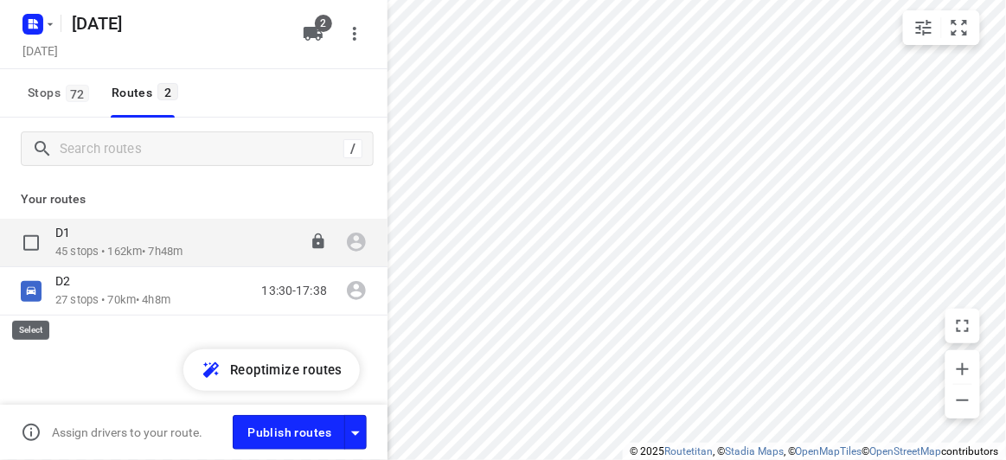
checkbox input "true"
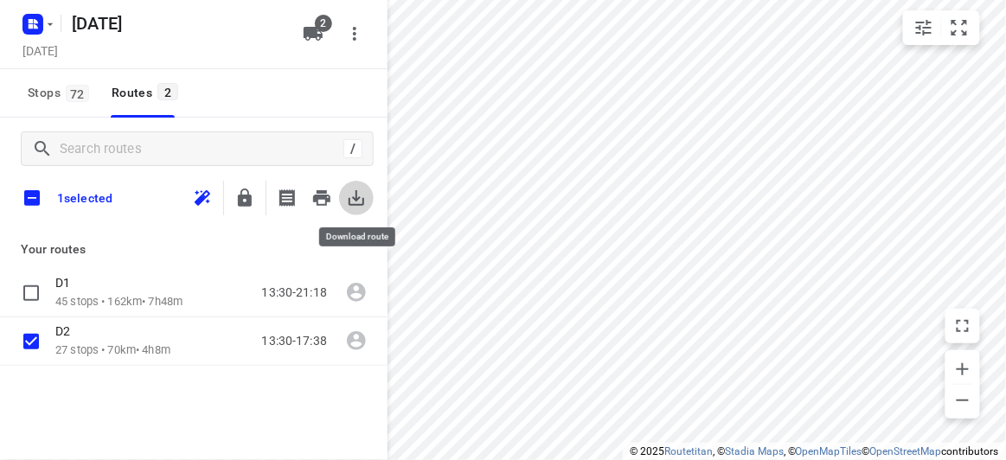
click at [351, 200] on icon "button" at bounding box center [356, 198] width 21 height 21
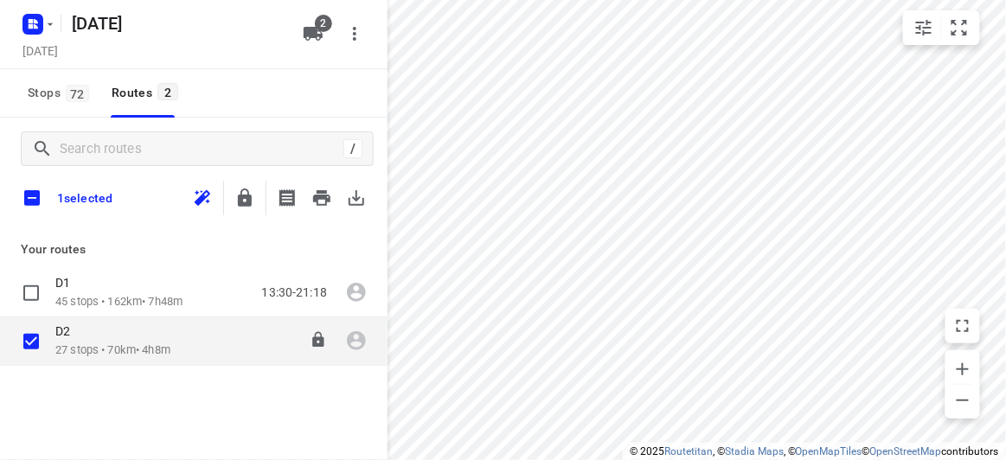
click at [91, 333] on div "D2" at bounding box center [112, 333] width 115 height 19
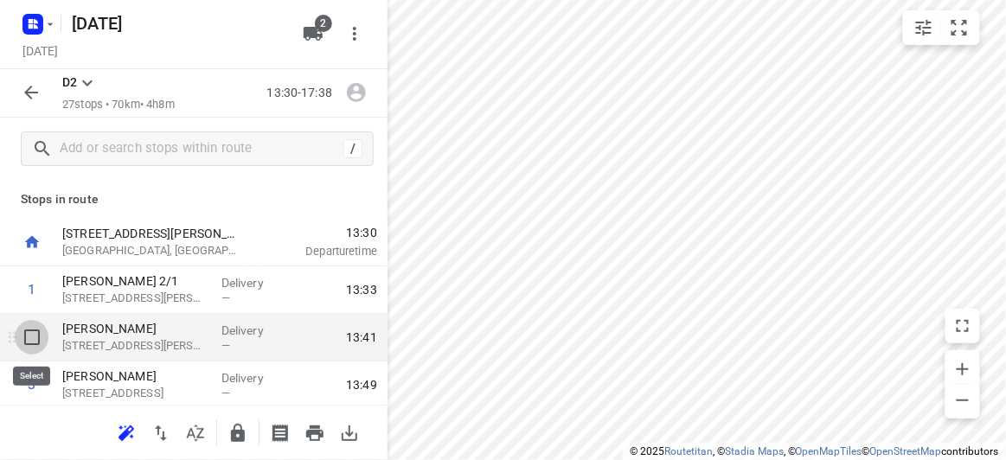
click at [33, 334] on input "checkbox" at bounding box center [32, 337] width 35 height 35
checkbox input "true"
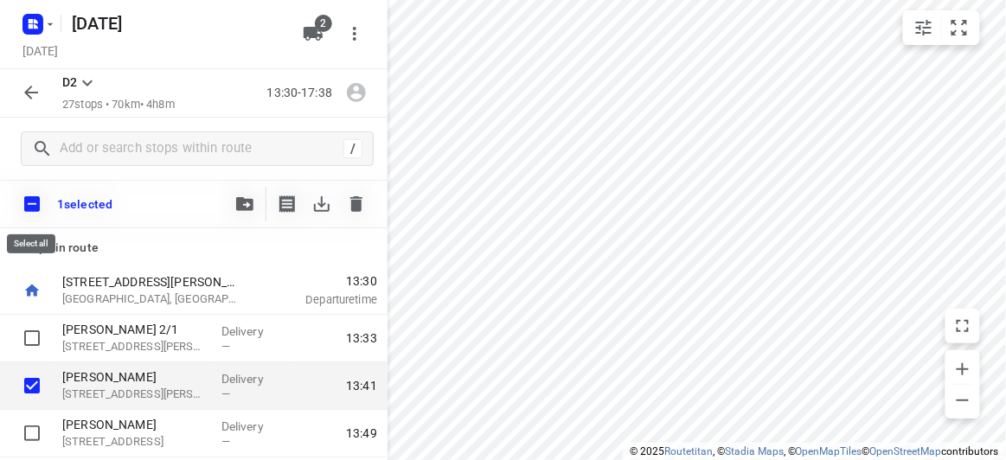
click at [29, 205] on input "checkbox" at bounding box center [32, 204] width 36 height 36
checkbox input "true"
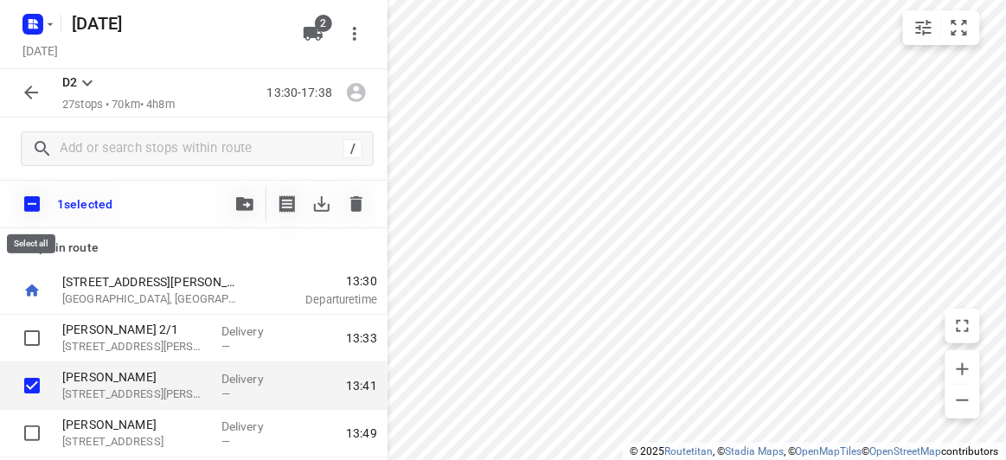
checkbox input "true"
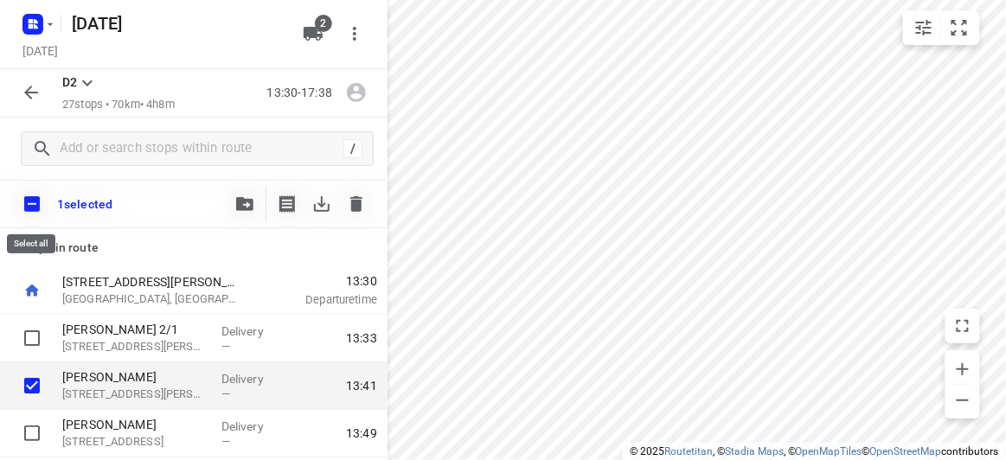
checkbox input "true"
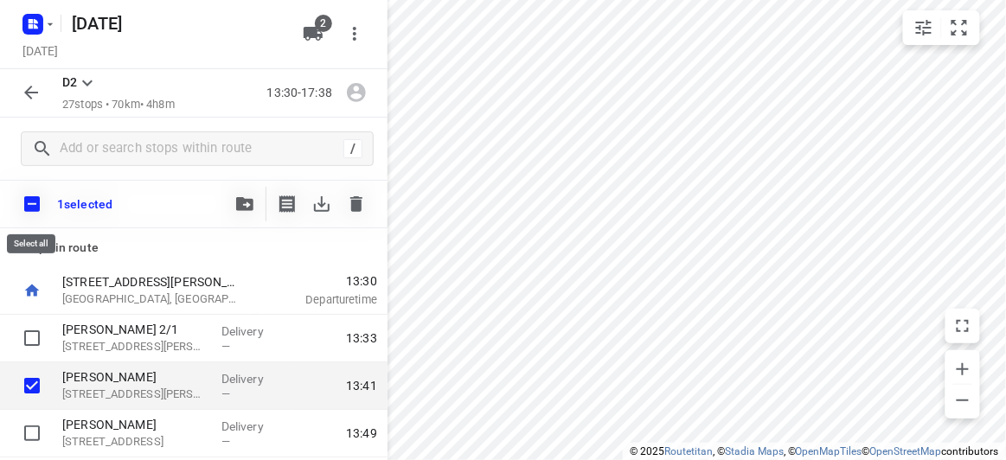
checkbox input "true"
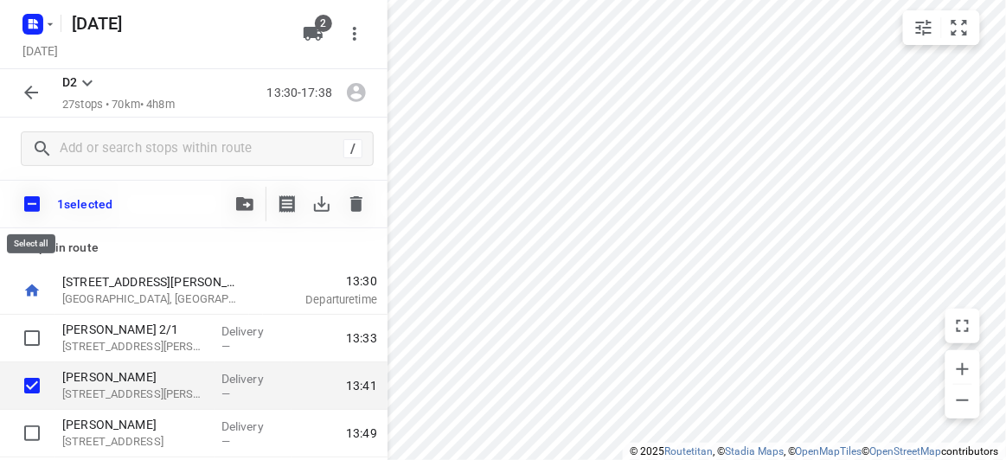
checkbox input "true"
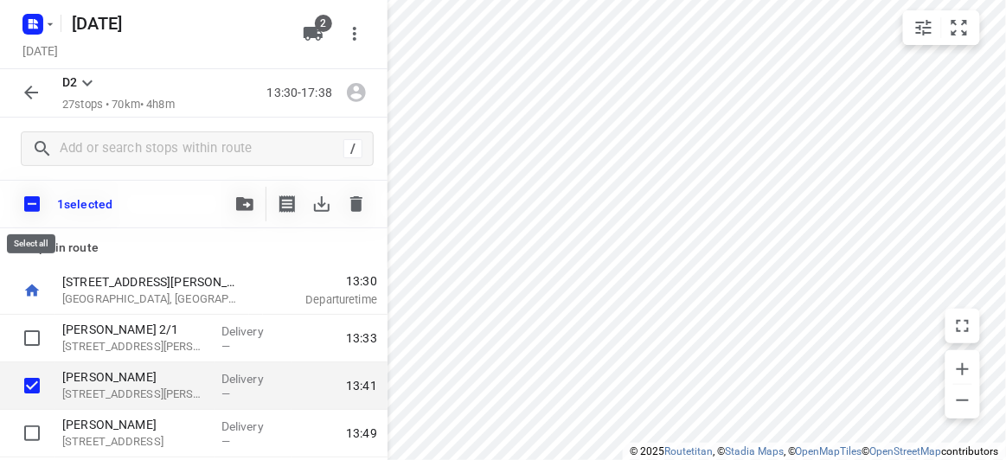
checkbox input "true"
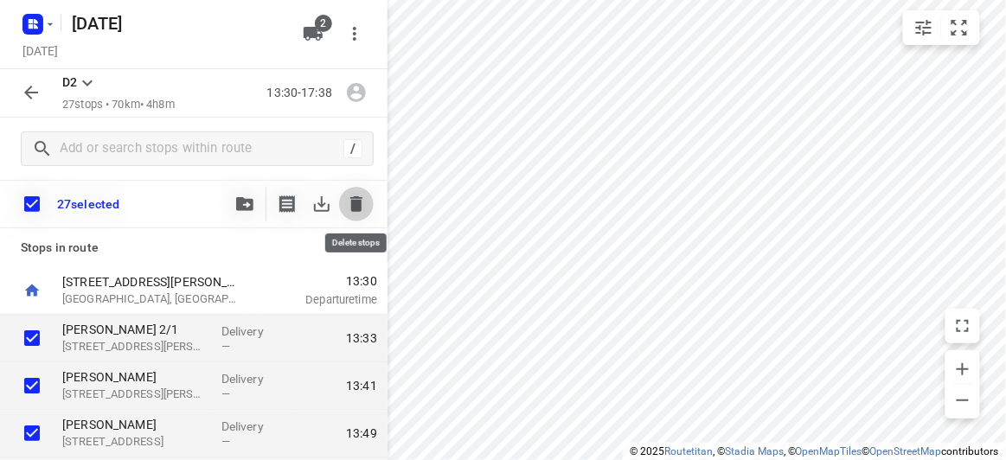
click at [347, 205] on icon "button" at bounding box center [356, 204] width 21 height 21
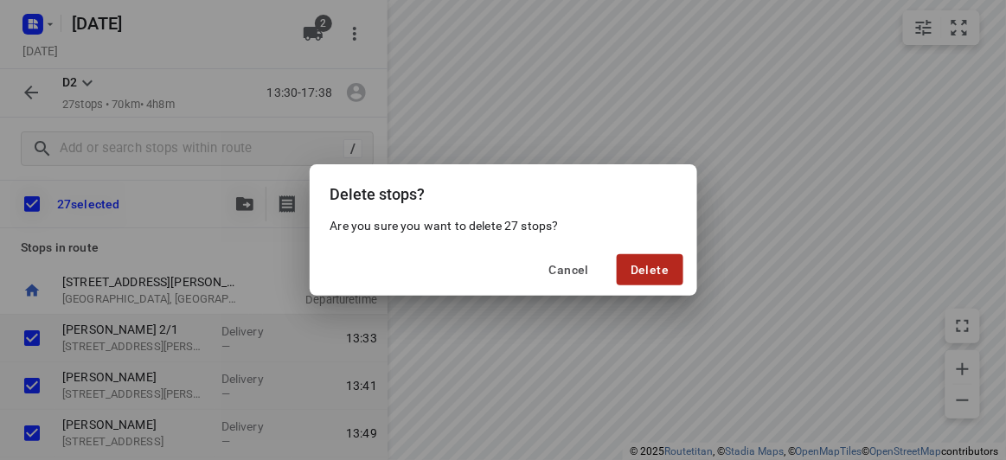
click at [643, 269] on span "Delete" at bounding box center [650, 270] width 38 height 14
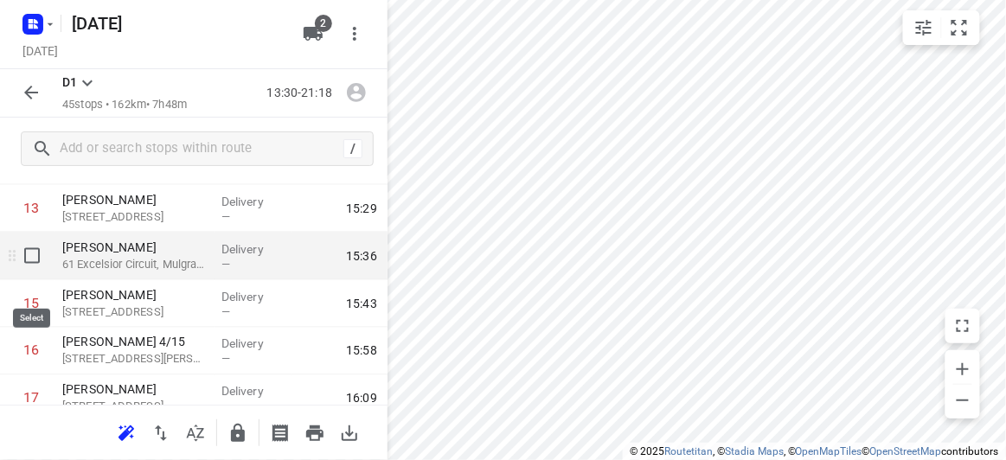
scroll to position [629, 0]
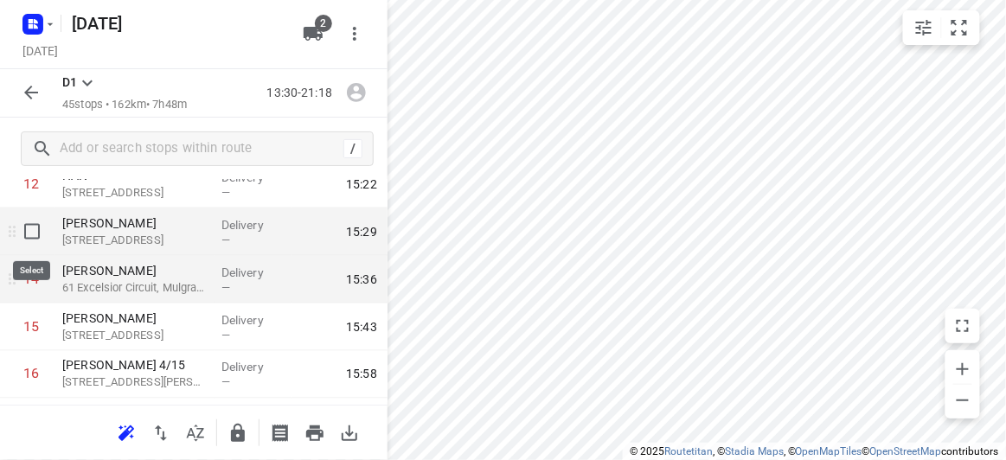
click at [29, 236] on input "checkbox" at bounding box center [32, 232] width 35 height 35
checkbox input "true"
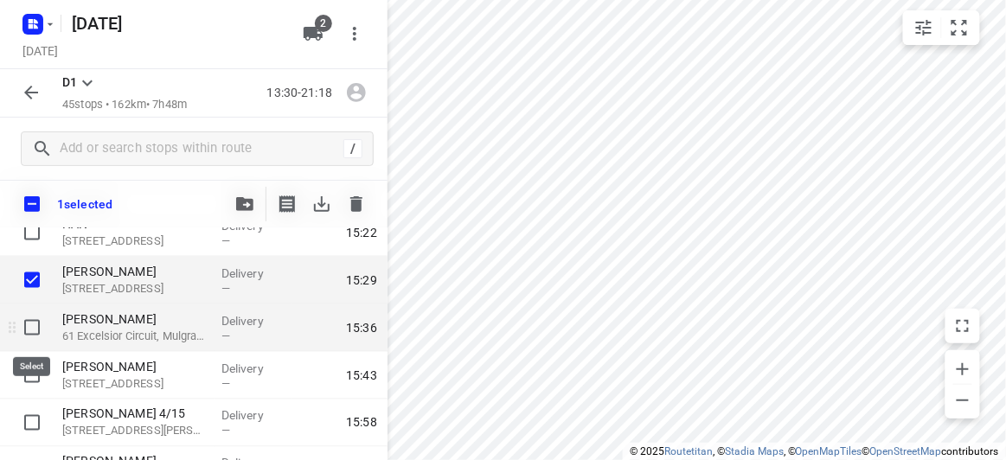
click at [38, 319] on input "checkbox" at bounding box center [32, 328] width 35 height 35
checkbox input "true"
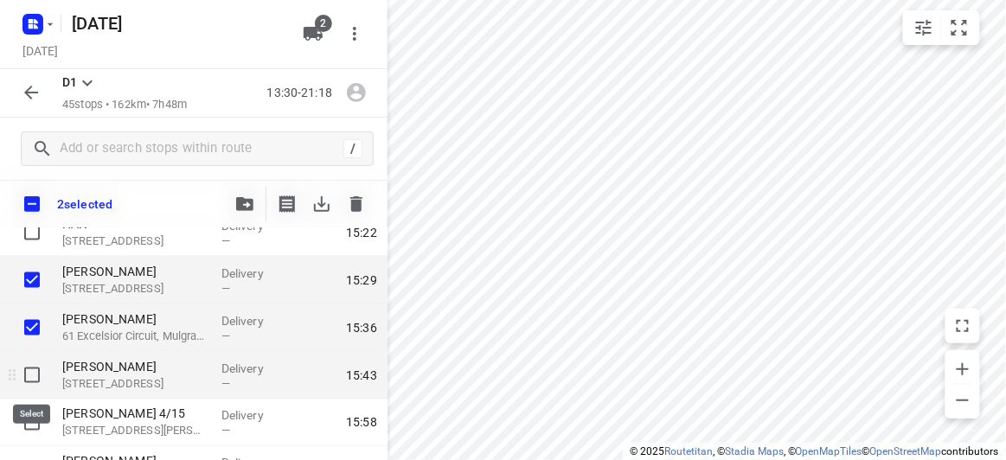
drag, startPoint x: 29, startPoint y: 377, endPoint x: 27, endPoint y: 395, distance: 18.4
click at [30, 377] on input "checkbox" at bounding box center [32, 375] width 35 height 35
checkbox input "true"
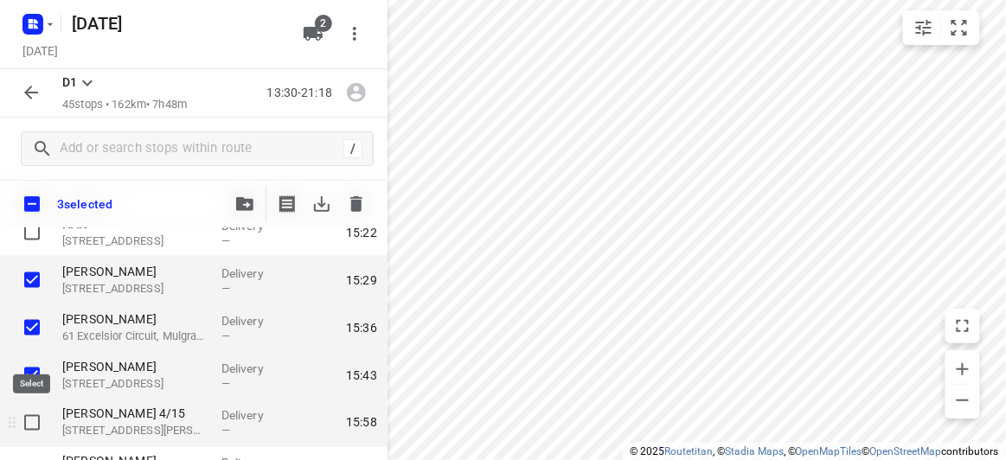
click at [34, 426] on input "checkbox" at bounding box center [32, 423] width 35 height 35
checkbox input "true"
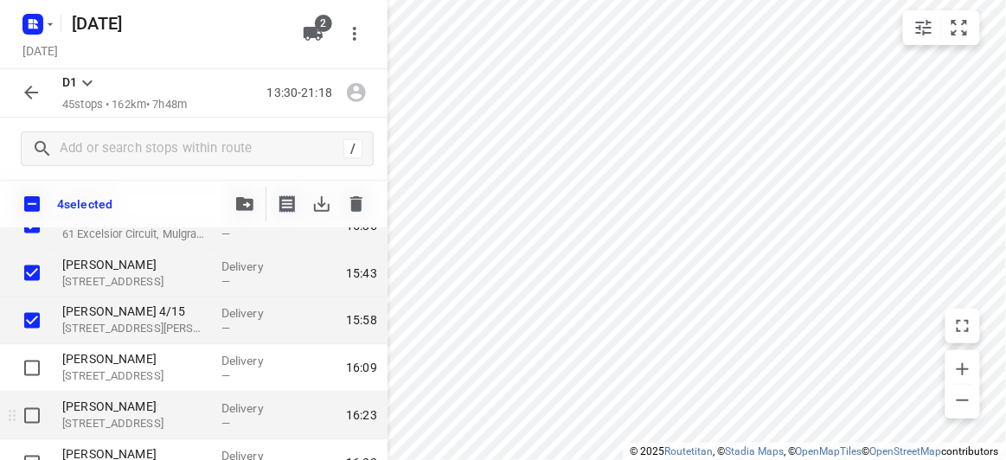
scroll to position [786, 0]
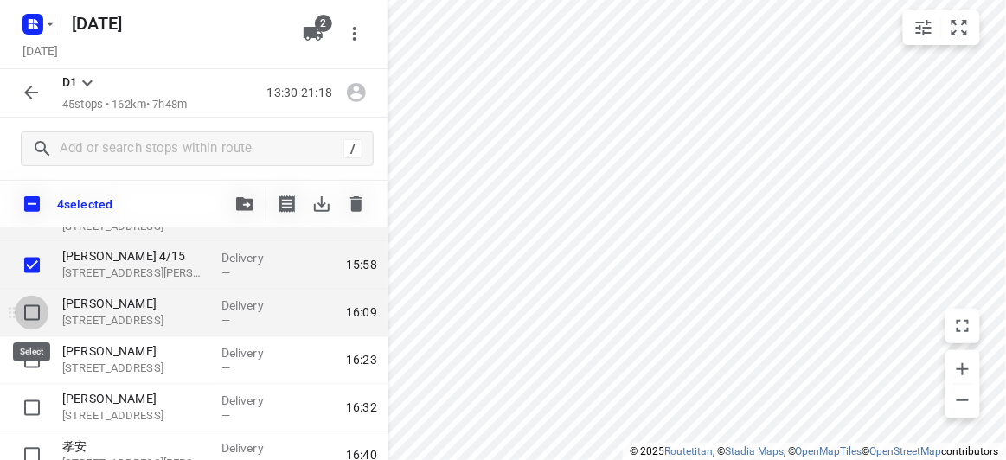
click at [27, 311] on input "checkbox" at bounding box center [32, 313] width 35 height 35
checkbox input "true"
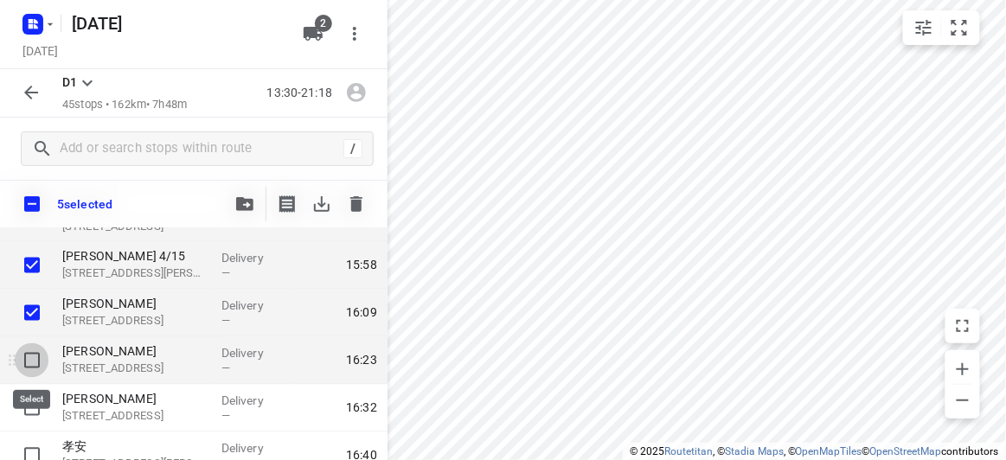
click at [33, 357] on input "checkbox" at bounding box center [32, 360] width 35 height 35
checkbox input "true"
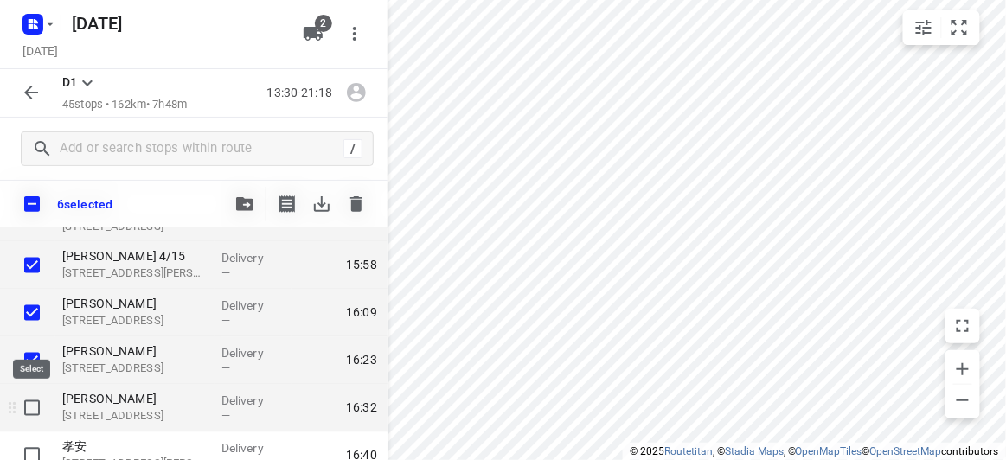
click at [26, 401] on input "checkbox" at bounding box center [32, 408] width 35 height 35
checkbox input "true"
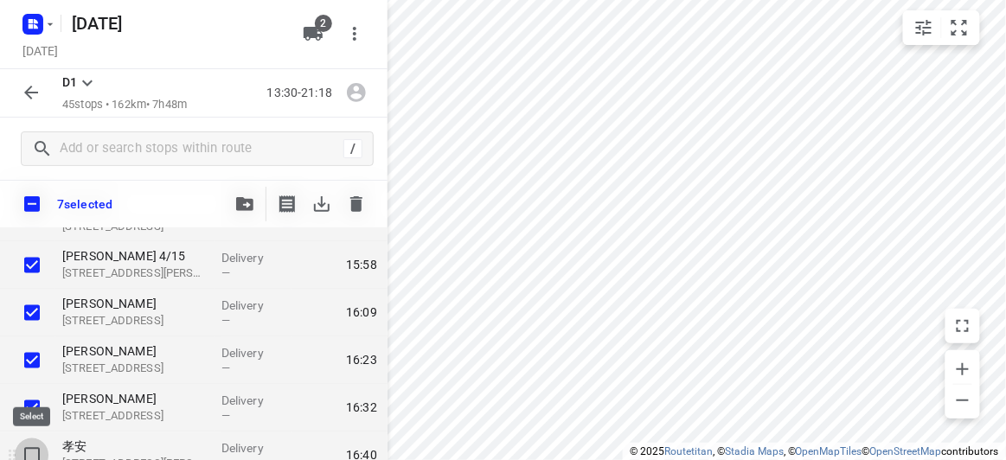
click at [31, 454] on input "checkbox" at bounding box center [32, 456] width 35 height 35
checkbox input "true"
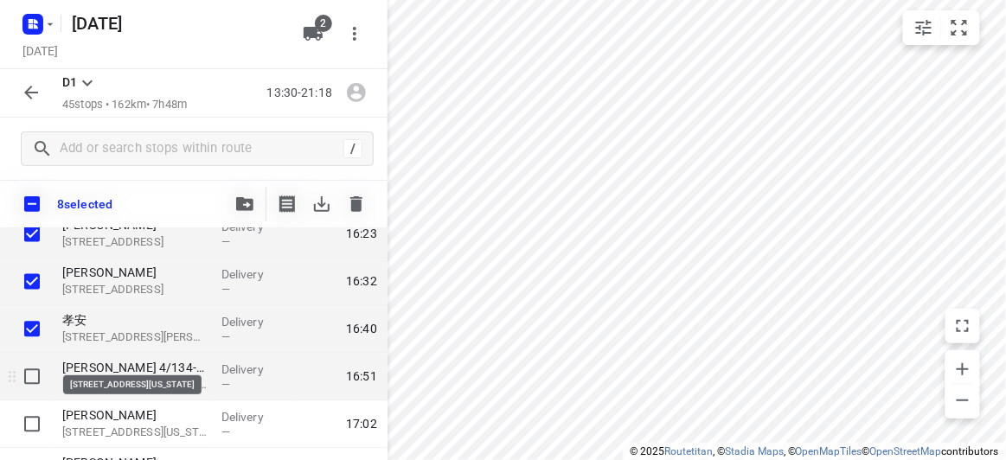
scroll to position [943, 0]
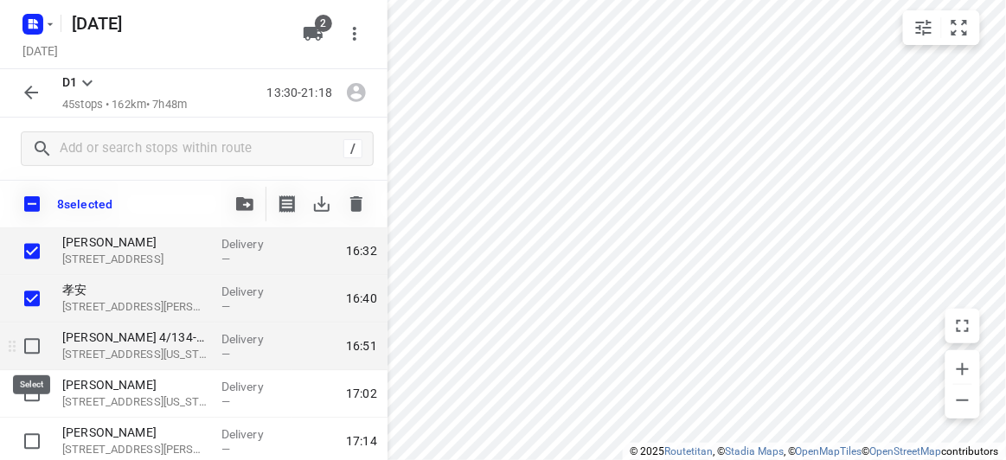
click at [41, 350] on input "checkbox" at bounding box center [32, 347] width 35 height 35
checkbox input "true"
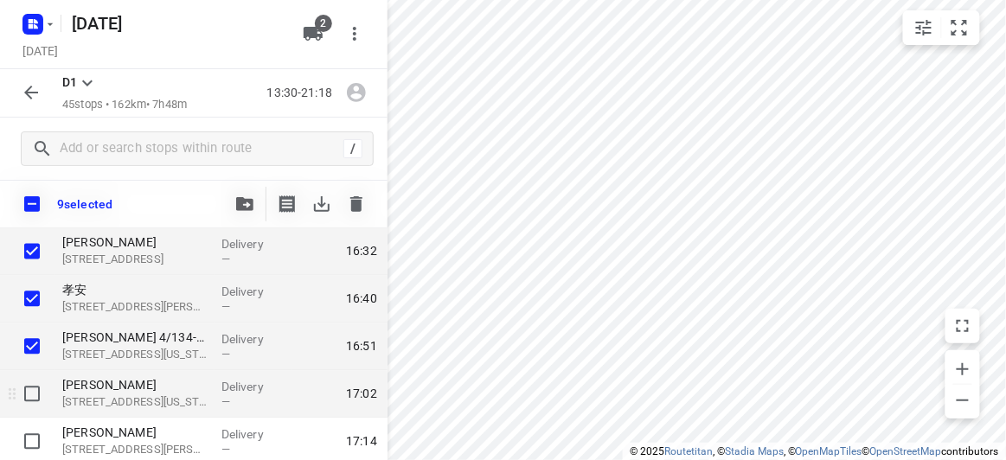
click at [23, 402] on input "checkbox" at bounding box center [32, 394] width 35 height 35
checkbox input "true"
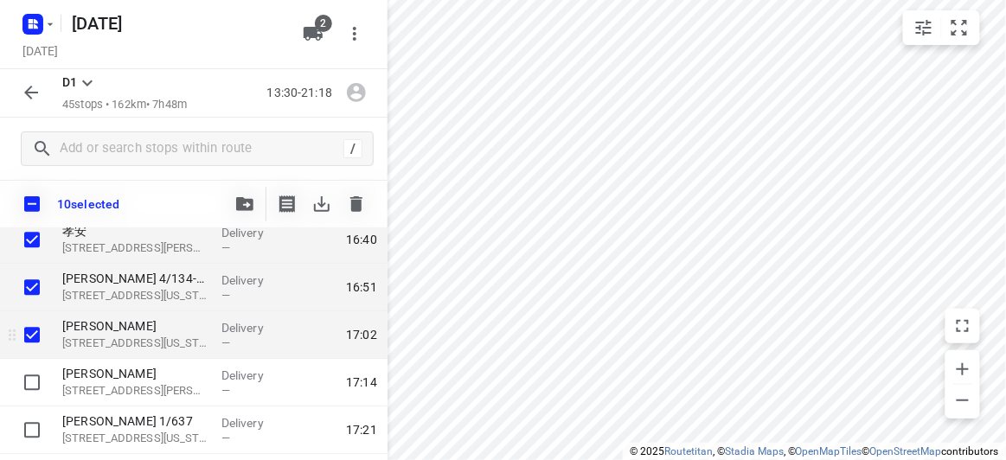
scroll to position [1022, 0]
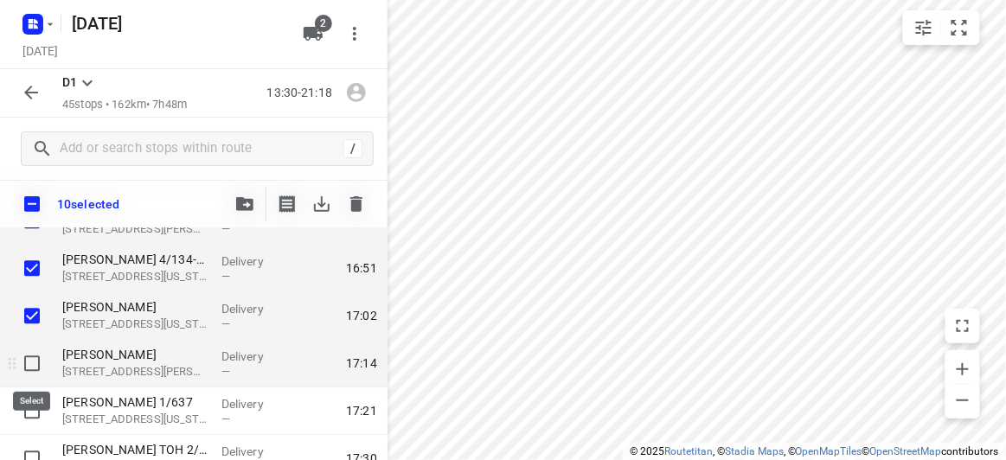
click at [32, 369] on input "checkbox" at bounding box center [32, 363] width 35 height 35
checkbox input "true"
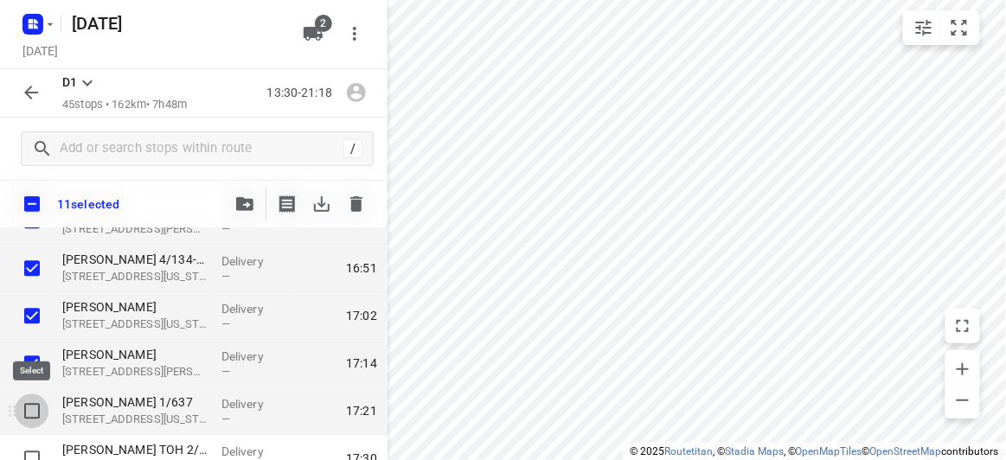
click at [30, 409] on input "checkbox" at bounding box center [32, 411] width 35 height 35
checkbox input "true"
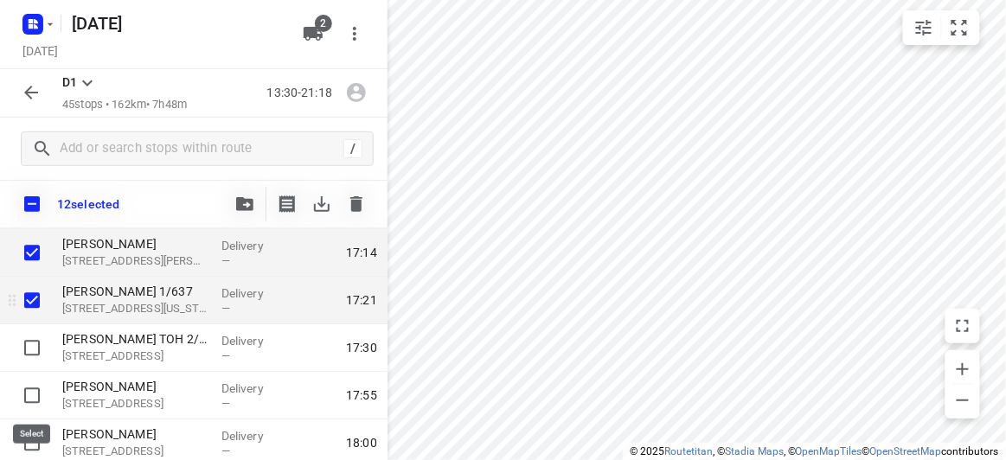
scroll to position [1179, 0]
click at [29, 296] on input "checkbox" at bounding box center [32, 301] width 35 height 35
checkbox input "true"
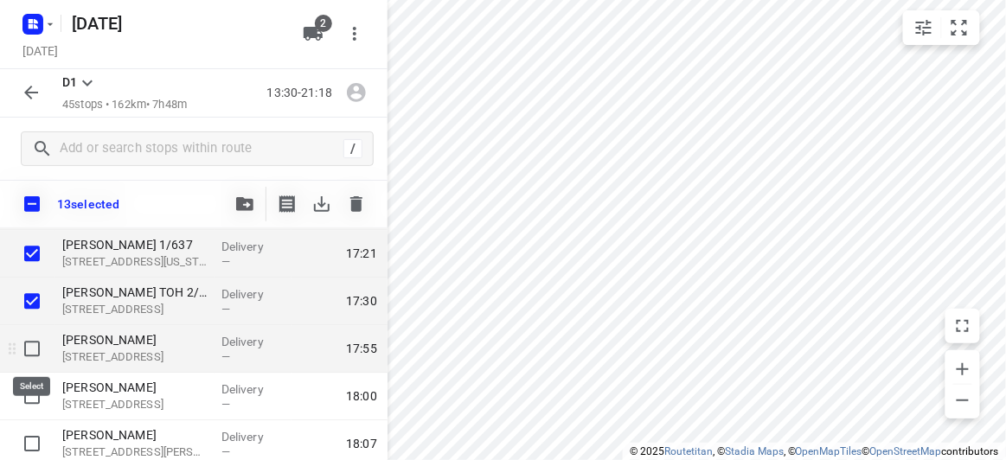
click at [28, 343] on input "checkbox" at bounding box center [32, 348] width 35 height 35
checkbox input "false"
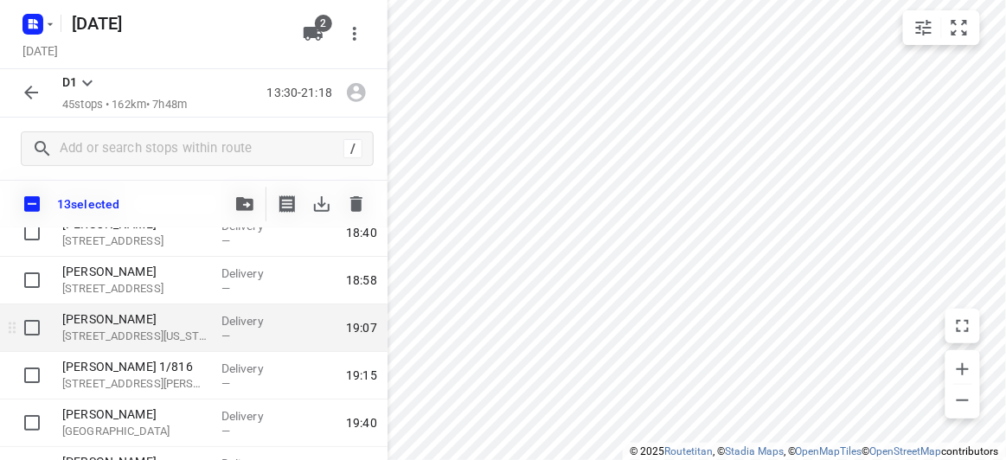
scroll to position [1649, 0]
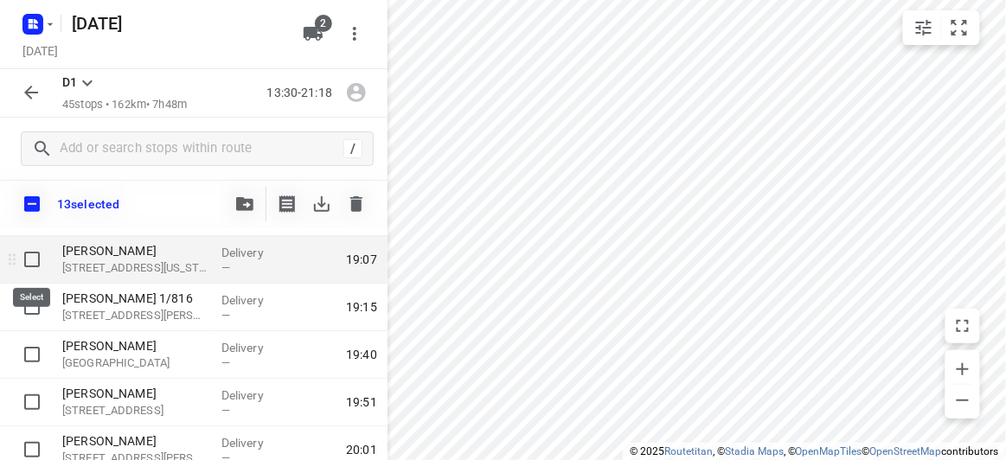
click at [30, 252] on input "checkbox" at bounding box center [32, 259] width 35 height 35
checkbox input "true"
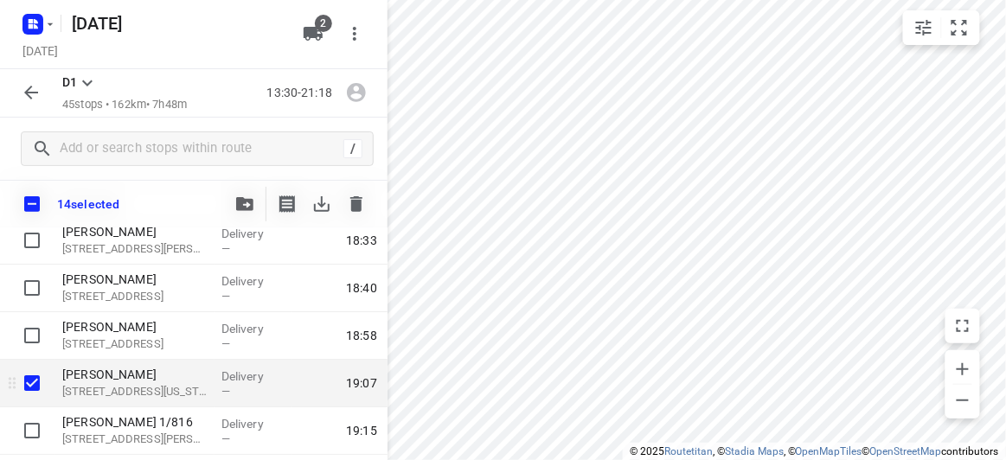
scroll to position [1491, 0]
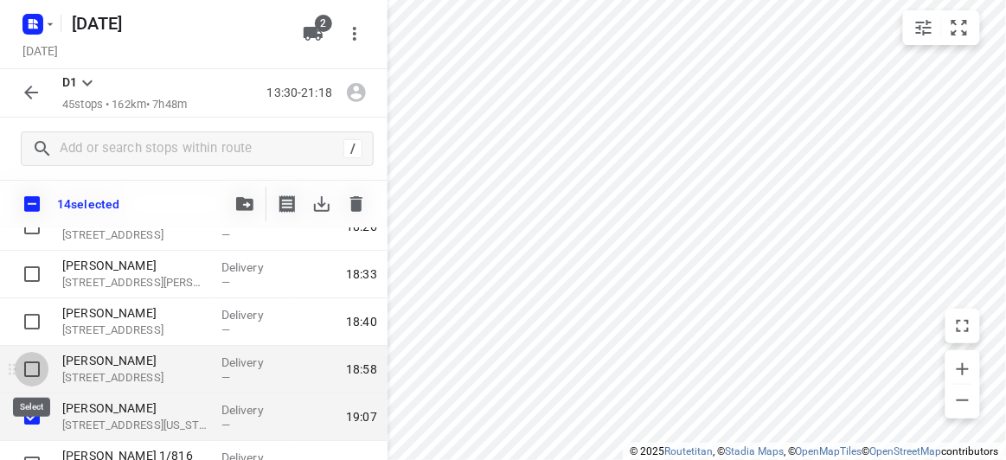
click at [27, 358] on input "checkbox" at bounding box center [32, 369] width 35 height 35
checkbox input "true"
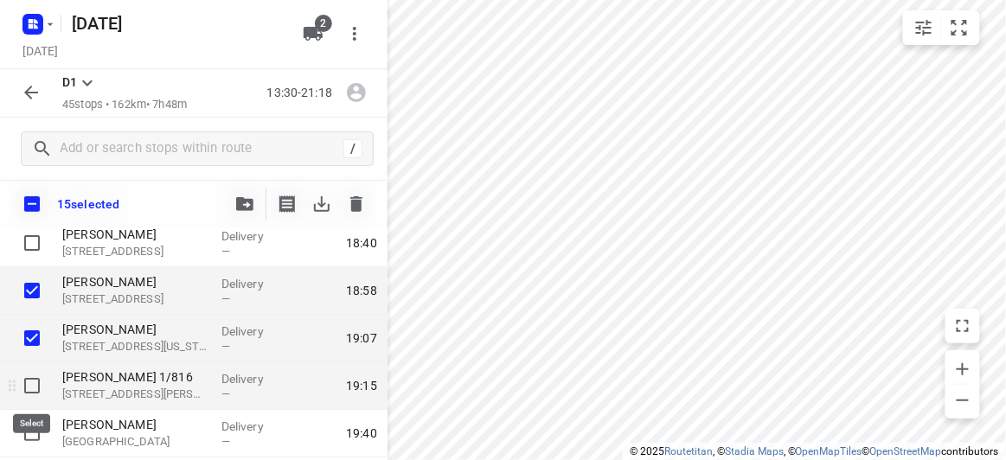
click at [28, 385] on input "checkbox" at bounding box center [32, 386] width 35 height 35
checkbox input "true"
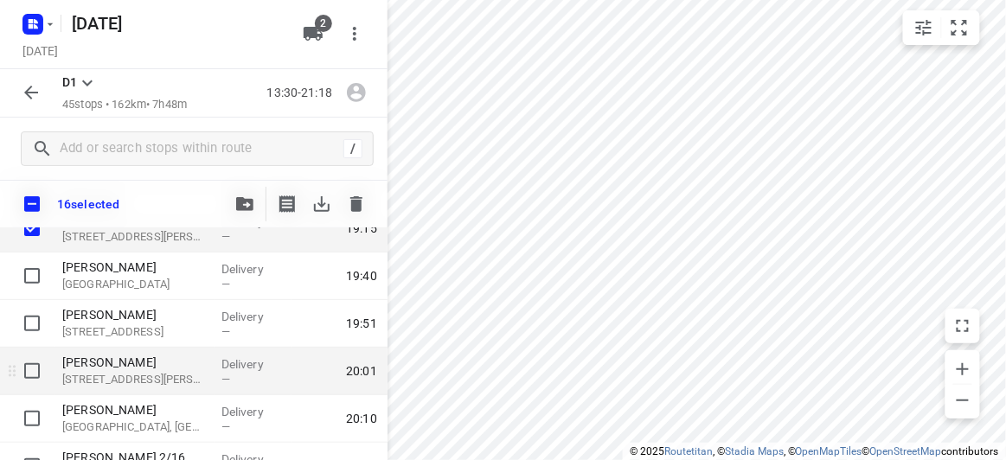
scroll to position [1806, 0]
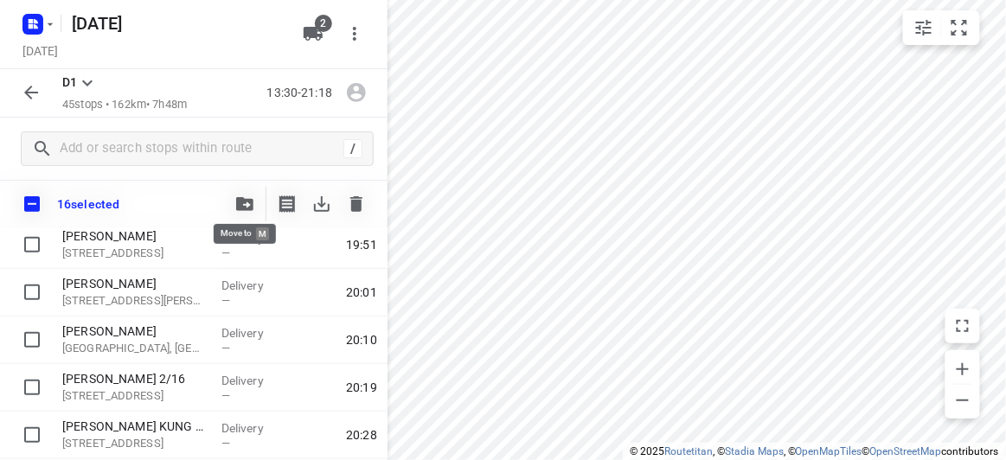
click at [248, 207] on icon "button" at bounding box center [244, 204] width 17 height 14
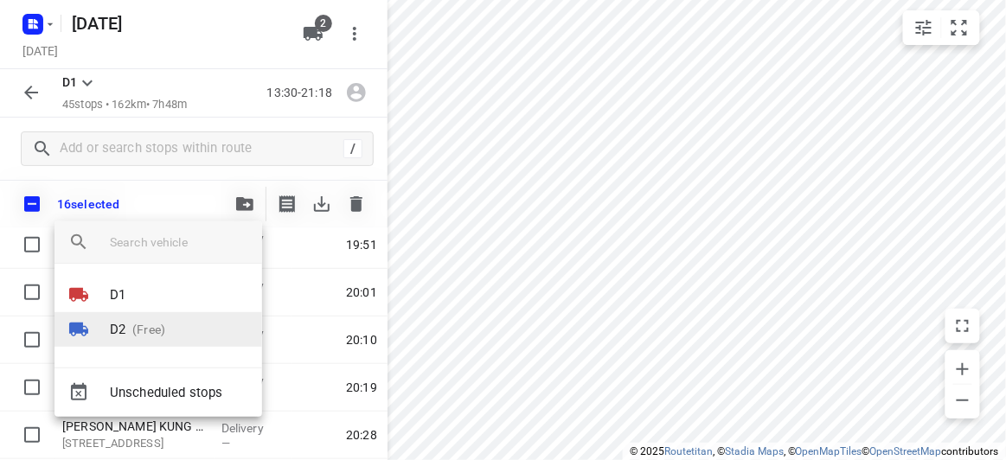
click at [139, 325] on p "(Free)" at bounding box center [145, 330] width 40 height 18
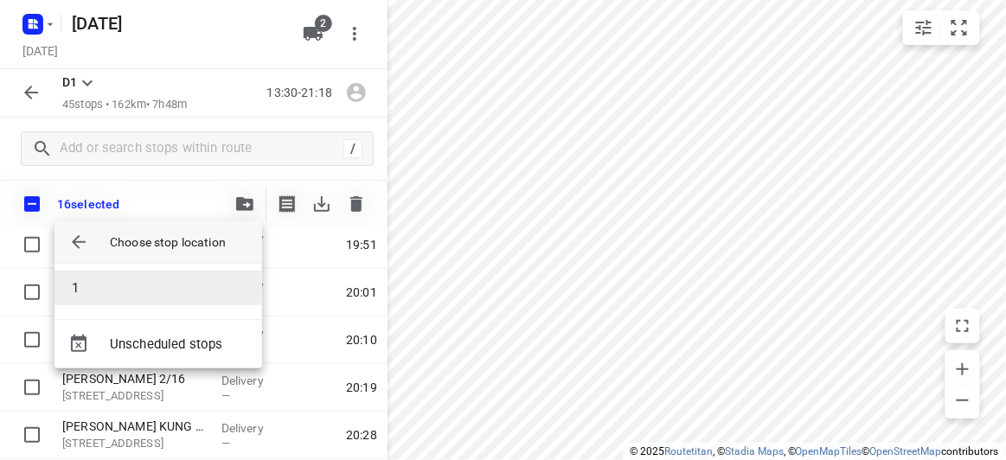
click at [93, 284] on li "1" at bounding box center [159, 288] width 208 height 35
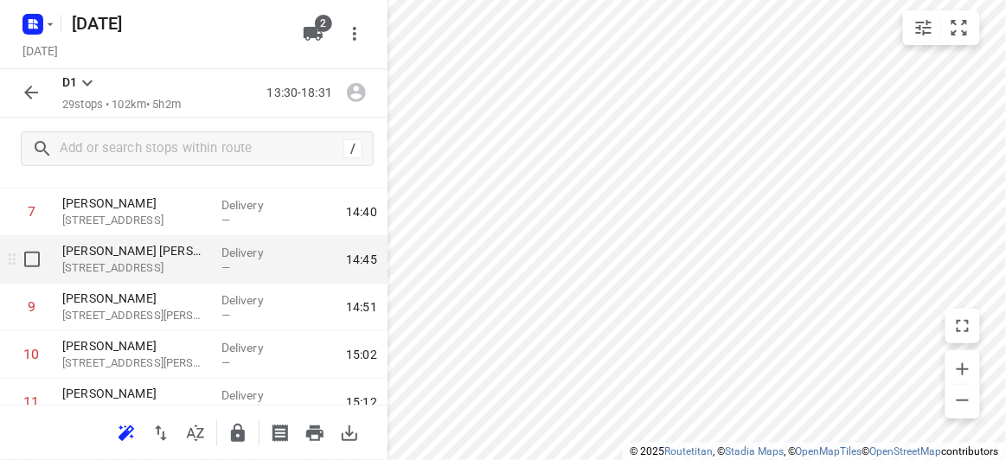
scroll to position [471, 0]
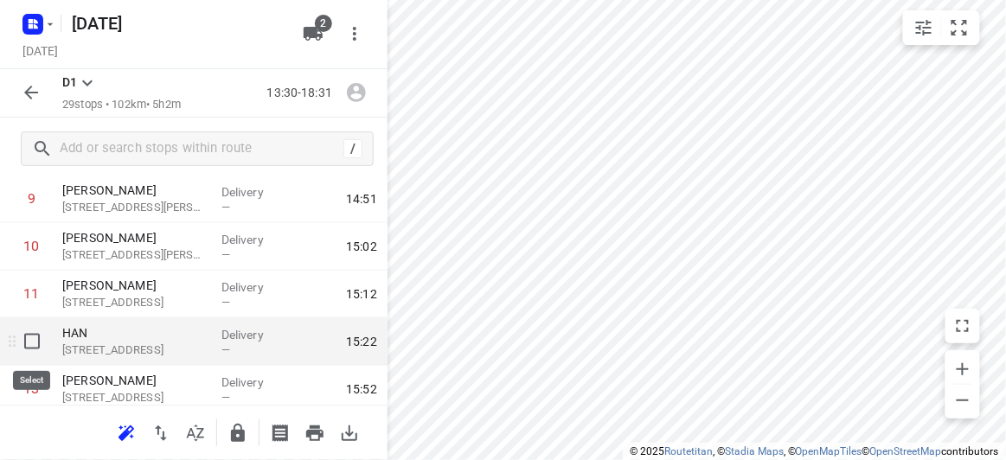
click at [27, 335] on input "checkbox" at bounding box center [32, 341] width 35 height 35
checkbox input "true"
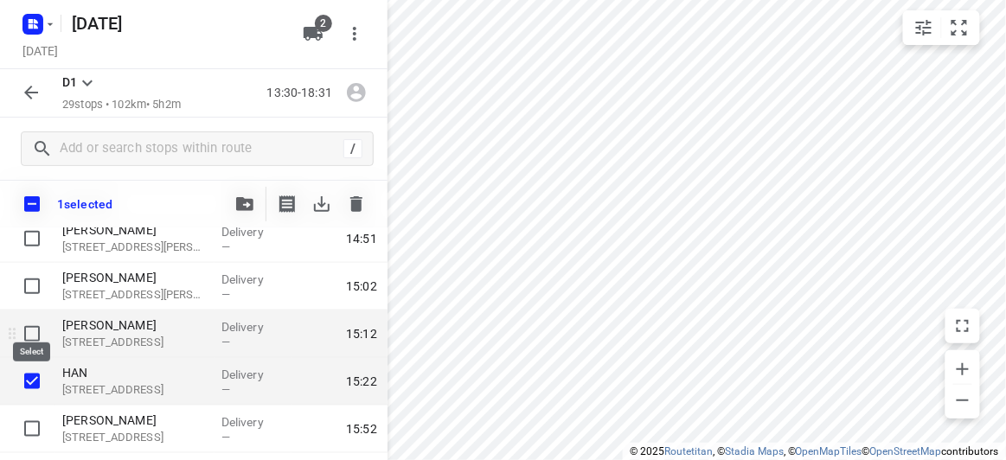
scroll to position [393, 0]
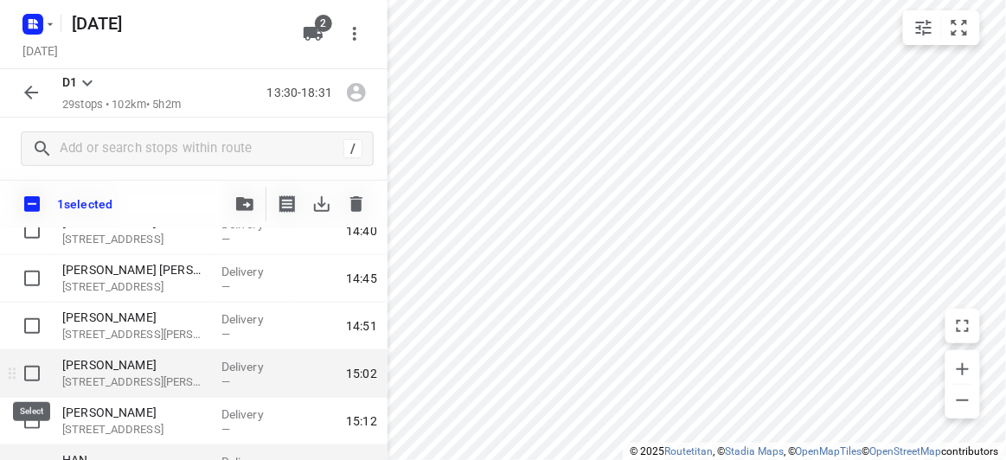
click at [31, 374] on input "checkbox" at bounding box center [32, 373] width 35 height 35
checkbox input "true"
click at [233, 210] on button "button" at bounding box center [245, 204] width 35 height 35
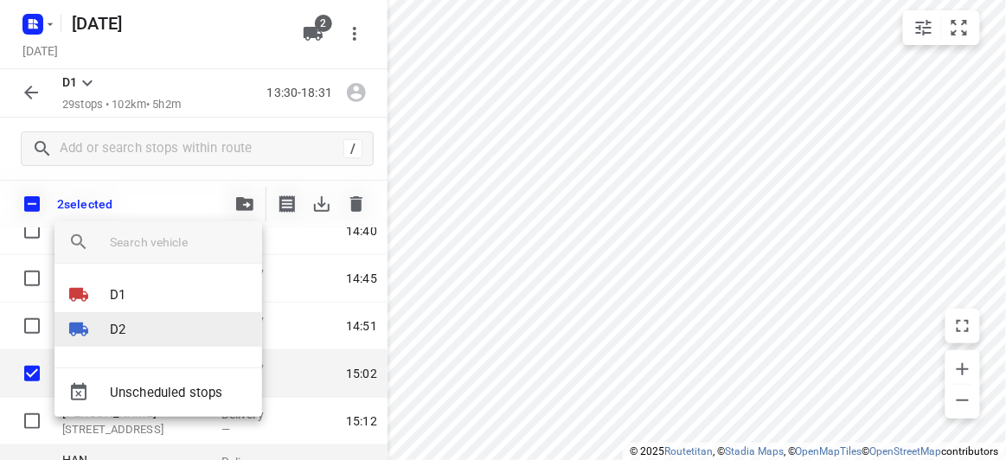
click at [114, 327] on p "D2" at bounding box center [118, 330] width 16 height 20
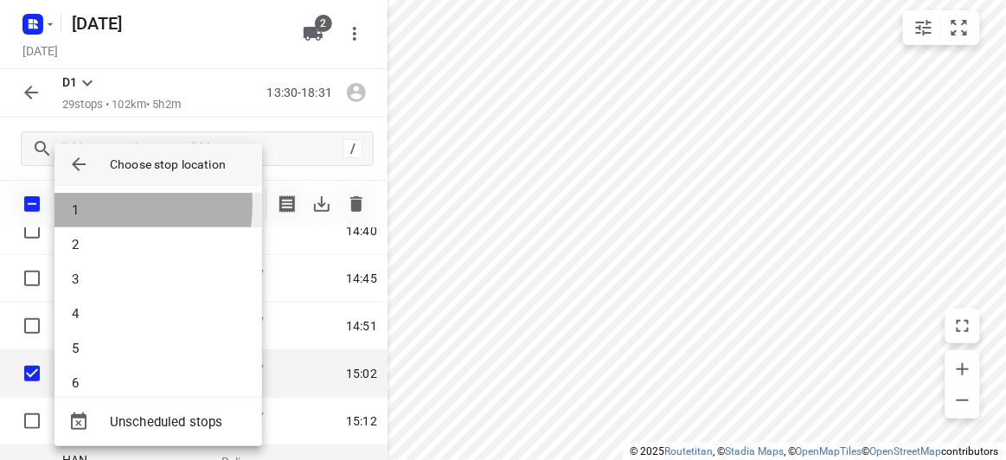
click at [77, 204] on li "1" at bounding box center [159, 210] width 208 height 35
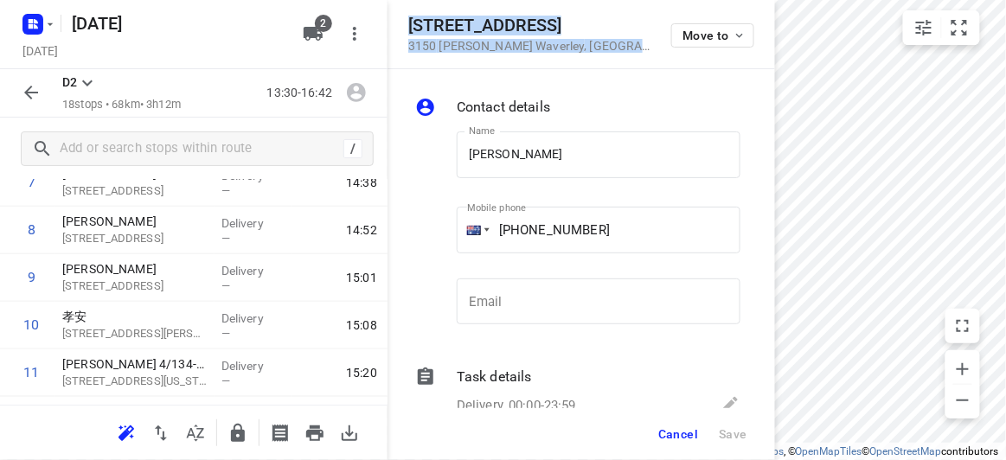
drag, startPoint x: 578, startPoint y: 52, endPoint x: 397, endPoint y: 24, distance: 182.9
click at [397, 24] on div "[STREET_ADDRESS][PERSON_NAME] Move to" at bounding box center [582, 34] width 388 height 69
copy div "[STREET_ADDRESS][PERSON_NAME]"
click at [303, 34] on icon "button" at bounding box center [313, 33] width 21 height 21
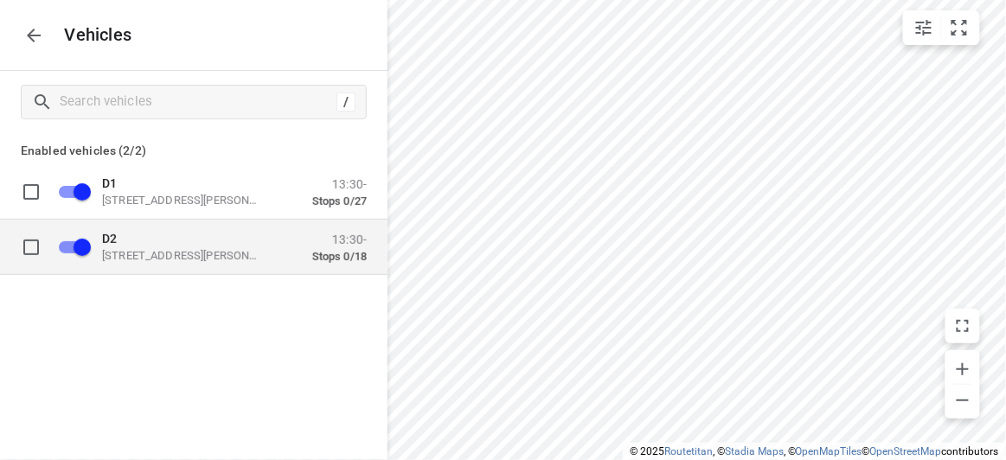
click at [125, 259] on p "[STREET_ADDRESS][PERSON_NAME]" at bounding box center [188, 255] width 173 height 14
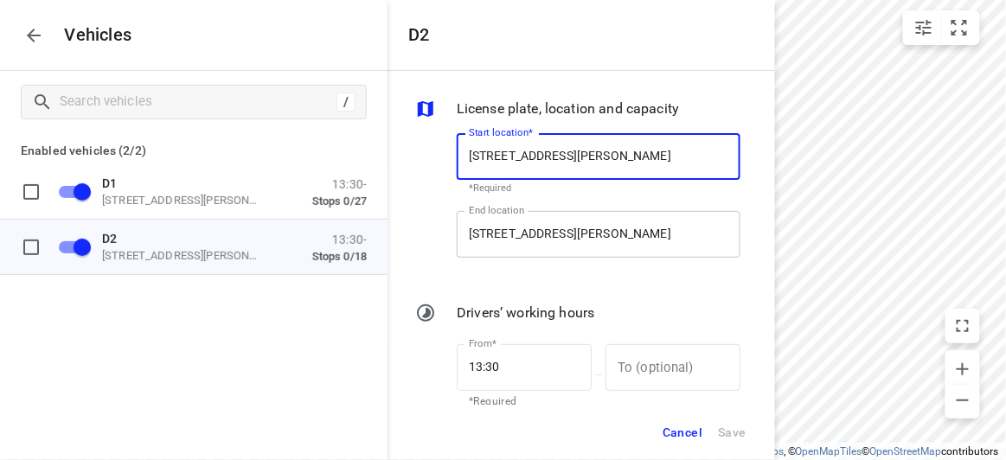
click at [502, 244] on input "[STREET_ADDRESS][PERSON_NAME]" at bounding box center [599, 234] width 284 height 47
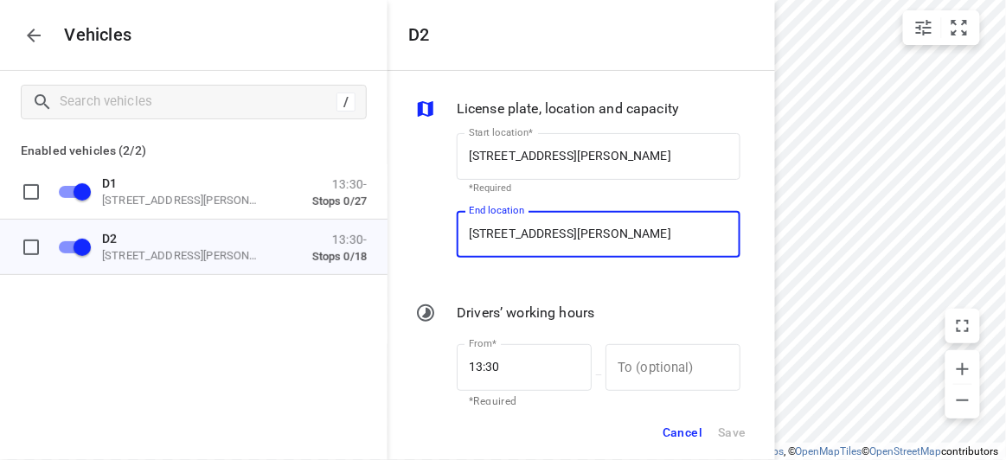
paste input "[STREET_ADDRESS][PERSON_NAME]"
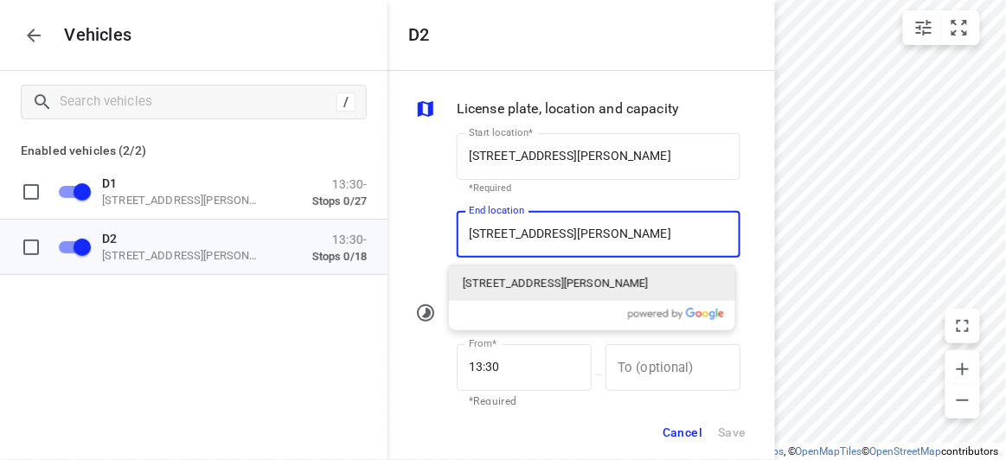
type input "[STREET_ADDRESS][PERSON_NAME]"
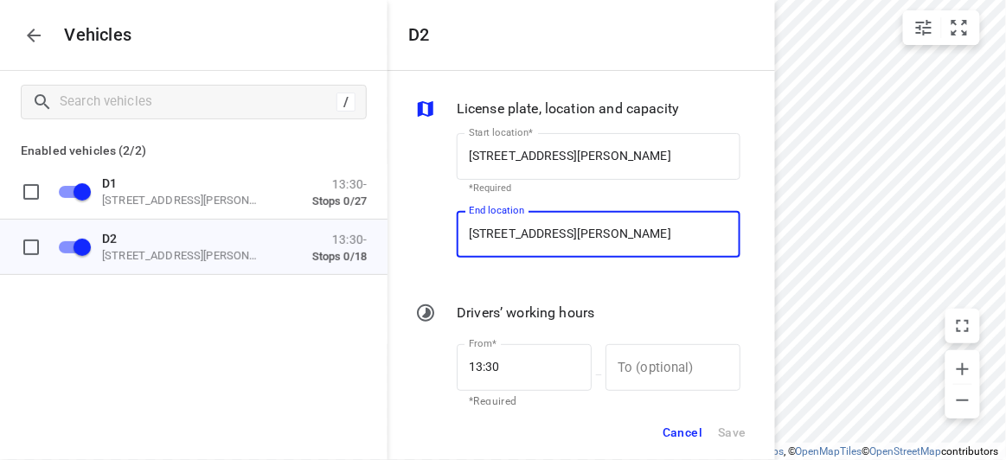
click at [678, 435] on span "Cancel" at bounding box center [683, 433] width 40 height 22
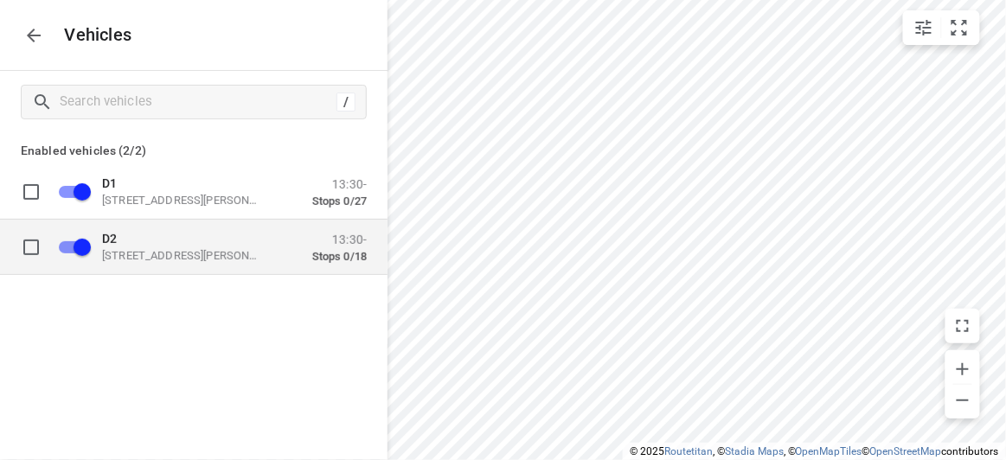
click at [137, 227] on div "D2 [STREET_ADDRESS][PERSON_NAME] 13:30- Stops 0/18" at bounding box center [207, 247] width 318 height 55
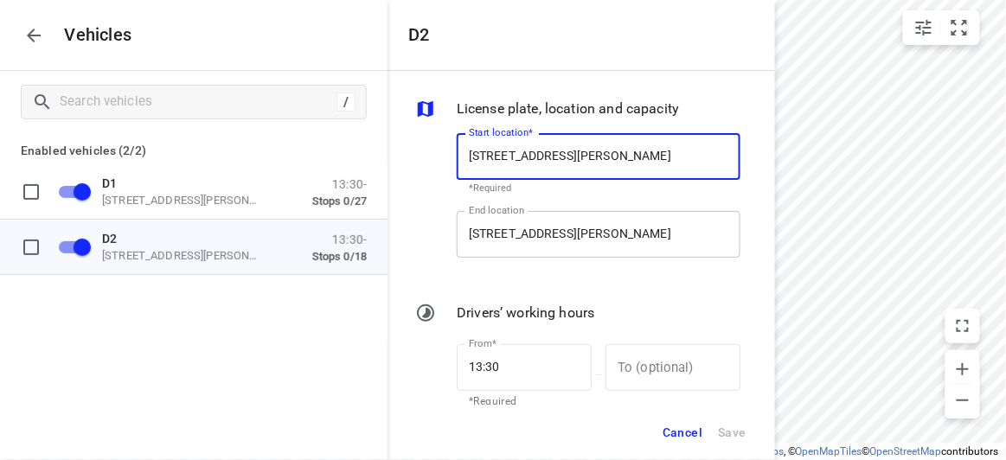
click at [580, 230] on input "[STREET_ADDRESS][PERSON_NAME]" at bounding box center [599, 234] width 284 height 47
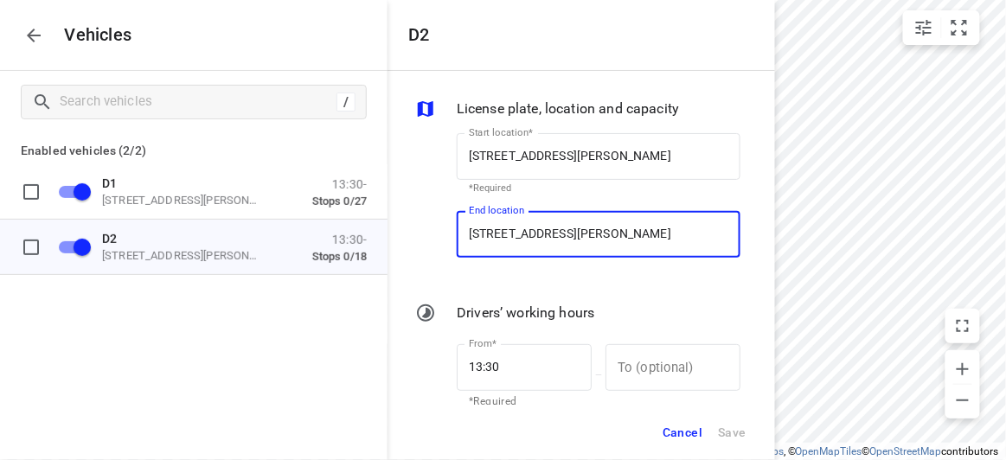
paste input "[STREET_ADDRESS][PERSON_NAME]"
type input "[STREET_ADDRESS][PERSON_NAME]"
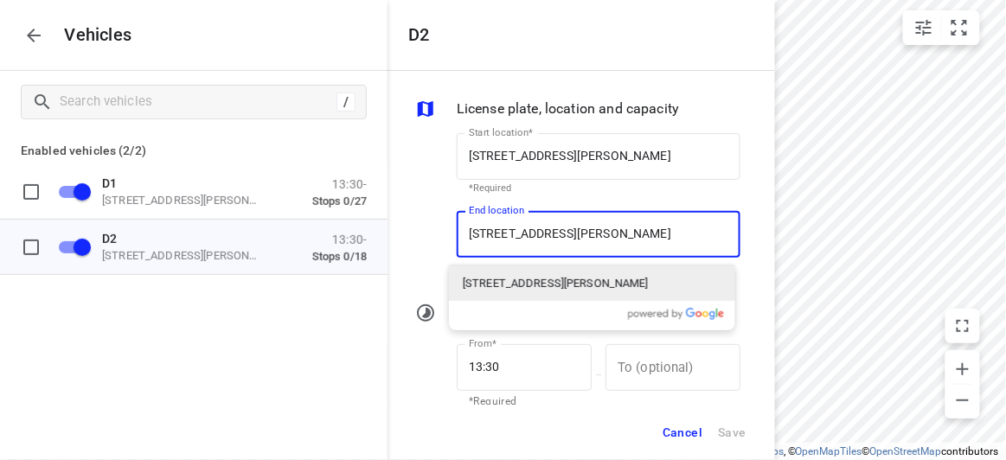
click at [529, 286] on p "[STREET_ADDRESS][PERSON_NAME]" at bounding box center [556, 283] width 186 height 17
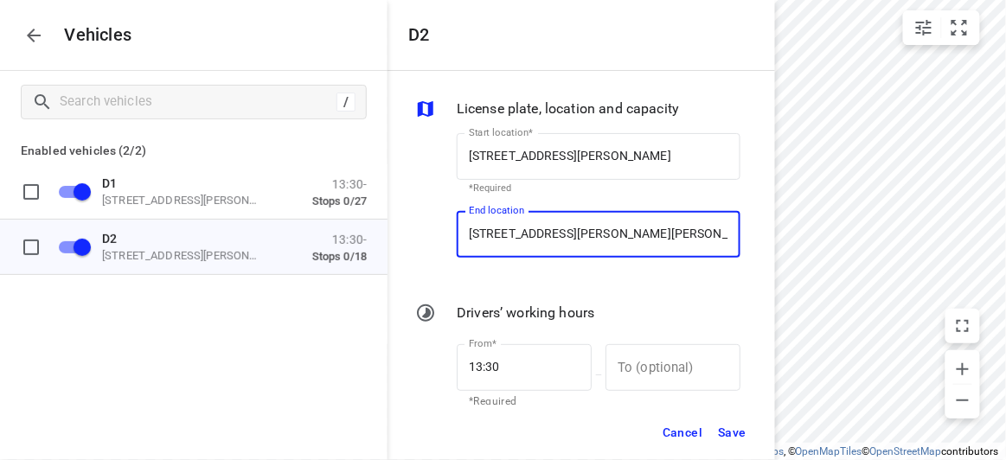
type input "[STREET_ADDRESS][PERSON_NAME][PERSON_NAME]"
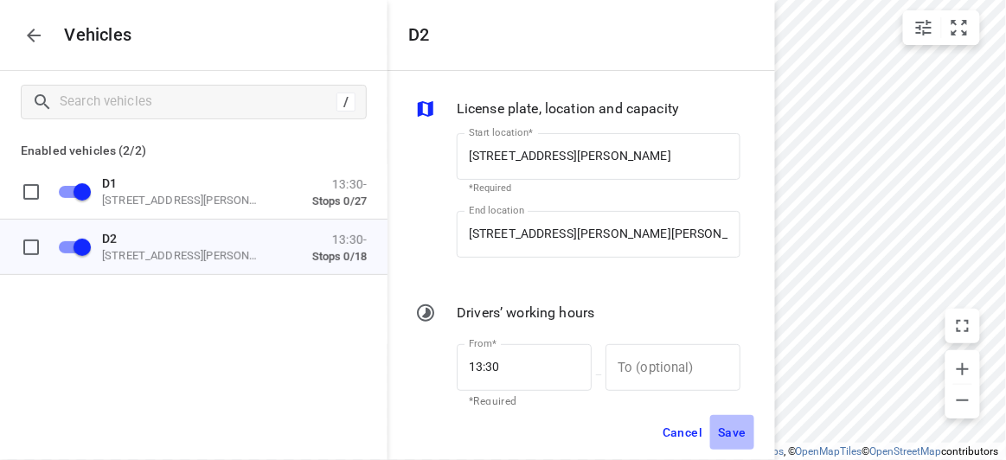
click at [732, 434] on span "Save" at bounding box center [732, 433] width 29 height 22
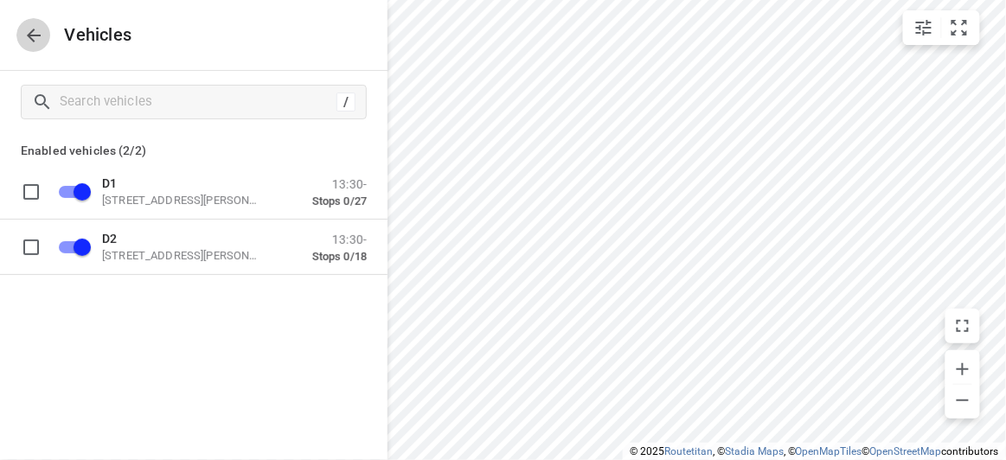
click at [34, 44] on button "button" at bounding box center [33, 35] width 35 height 35
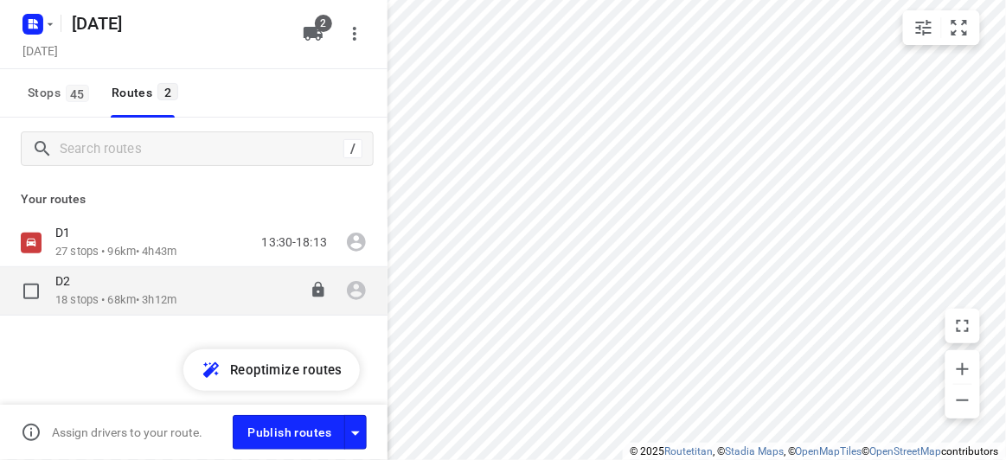
click at [87, 281] on div "D2" at bounding box center [115, 282] width 121 height 19
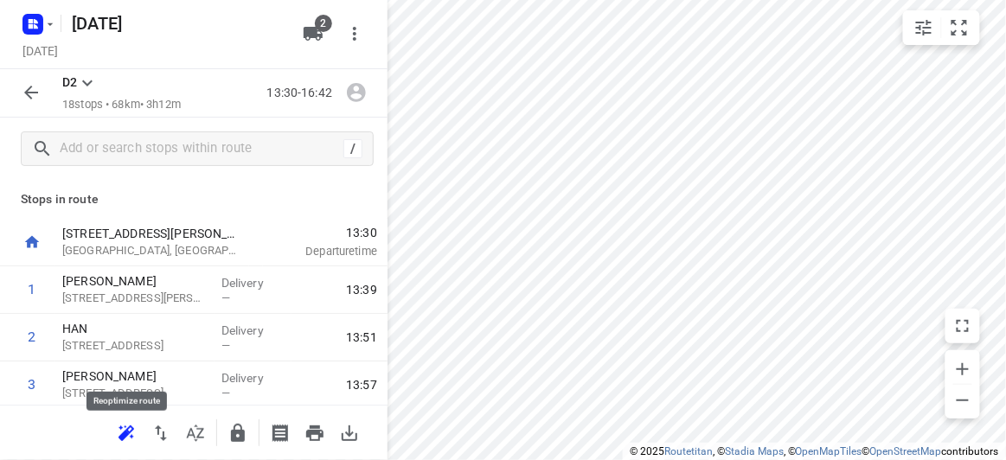
click at [120, 431] on icon "button" at bounding box center [126, 433] width 21 height 21
click at [42, 93] on button "button" at bounding box center [31, 92] width 35 height 35
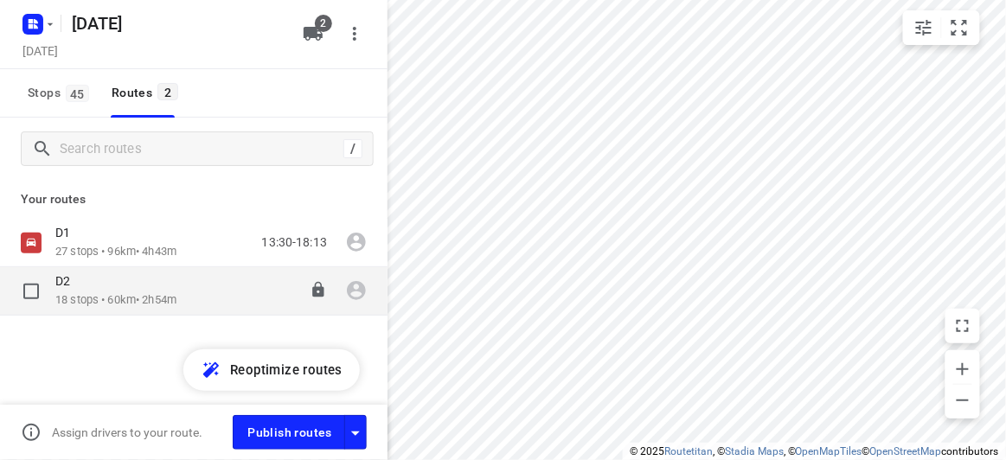
click at [36, 284] on input "checkbox" at bounding box center [31, 291] width 35 height 35
checkbox input "true"
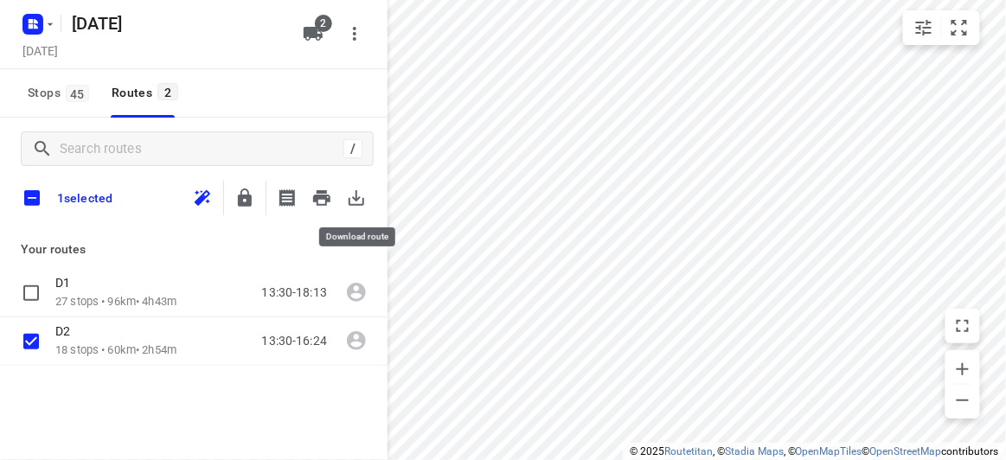
click at [350, 202] on icon "button" at bounding box center [357, 198] width 16 height 16
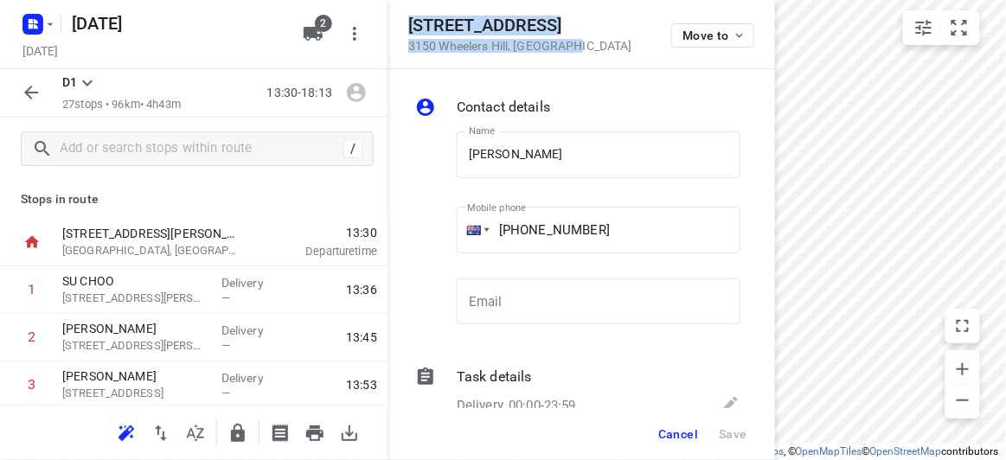
drag, startPoint x: 516, startPoint y: 49, endPoint x: 390, endPoint y: 28, distance: 127.3
click at [390, 28] on div "[STREET_ADDRESS] Move to" at bounding box center [582, 34] width 388 height 69
copy div "[STREET_ADDRESS]"
click at [325, 32] on button "2" at bounding box center [313, 33] width 35 height 35
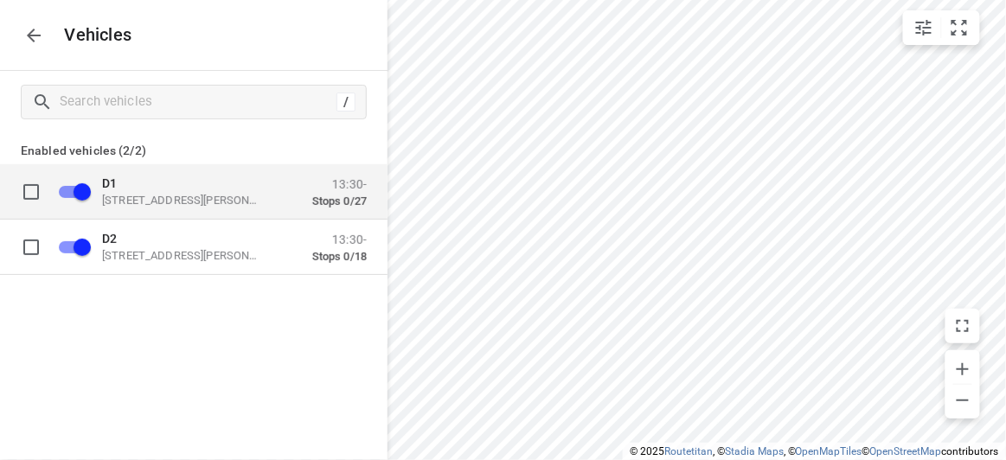
click at [170, 200] on p "[STREET_ADDRESS][PERSON_NAME]" at bounding box center [188, 200] width 173 height 14
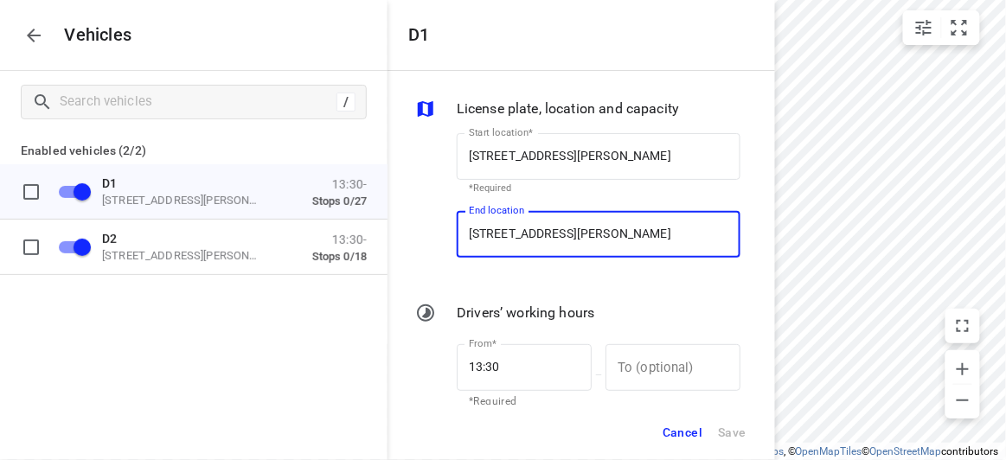
click at [530, 239] on input "[STREET_ADDRESS][PERSON_NAME]" at bounding box center [599, 234] width 284 height 47
paste input "[STREET_ADDRESS]"
type input "[STREET_ADDRESS]"
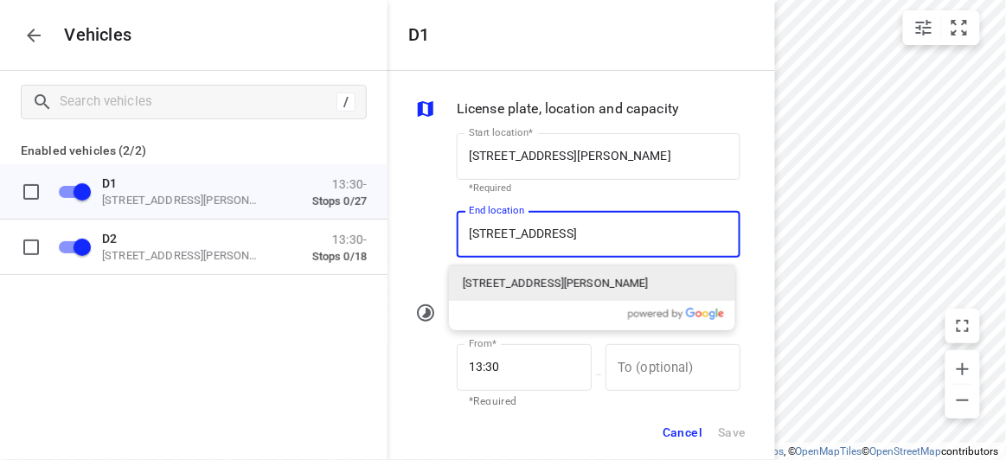
click at [498, 278] on p "[STREET_ADDRESS][PERSON_NAME]" at bounding box center [556, 283] width 186 height 17
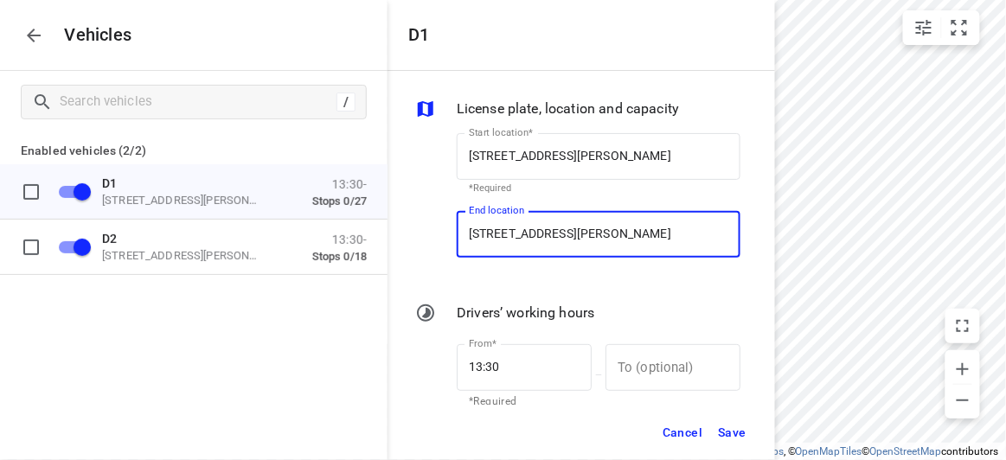
type input "[STREET_ADDRESS][PERSON_NAME]"
click at [737, 433] on span "Save" at bounding box center [732, 433] width 29 height 22
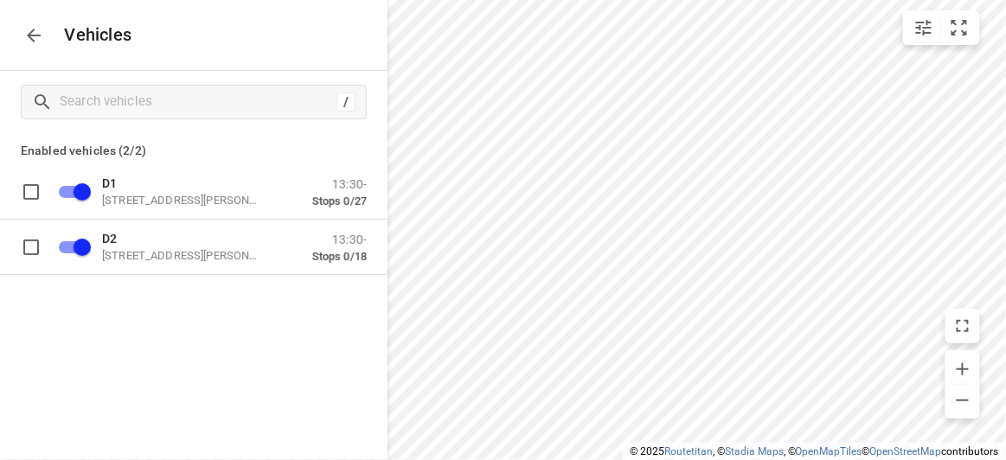
click at [43, 39] on button "button" at bounding box center [33, 35] width 35 height 35
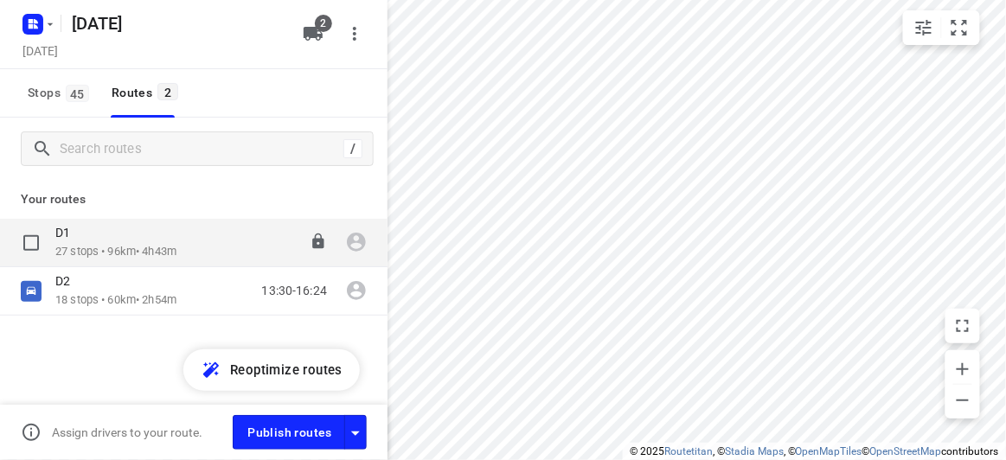
click at [131, 243] on div "D1" at bounding box center [115, 234] width 121 height 19
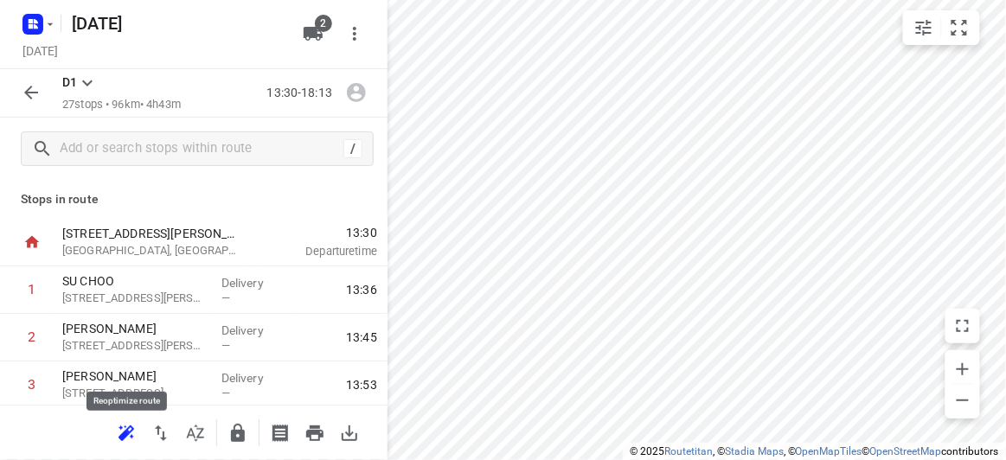
click at [131, 429] on icon "button" at bounding box center [127, 433] width 16 height 14
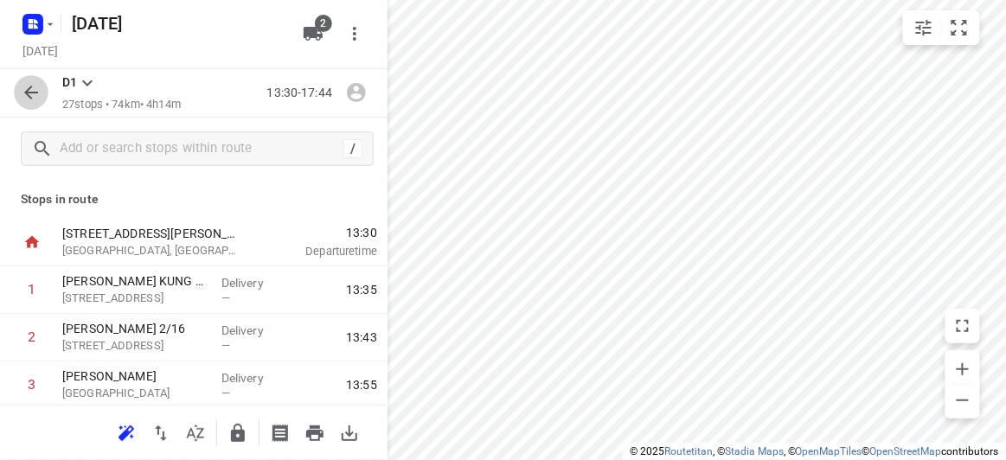
click at [39, 91] on icon "button" at bounding box center [31, 92] width 21 height 21
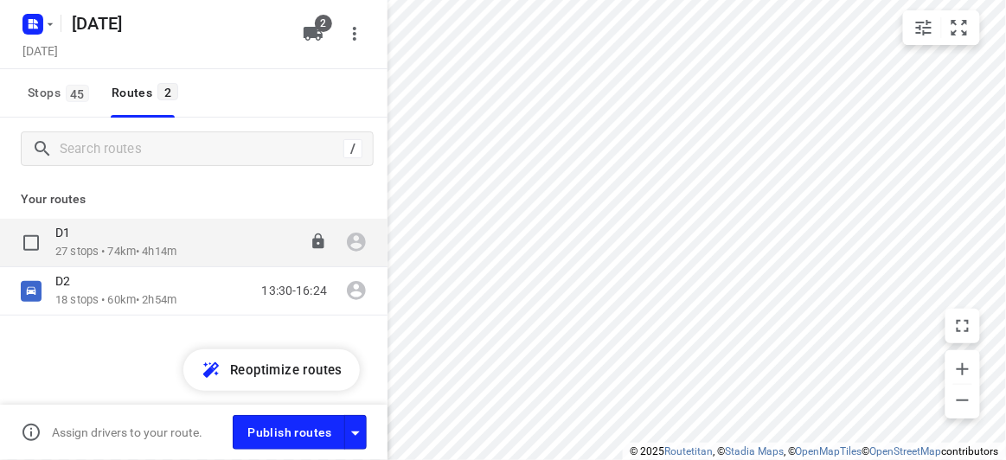
click at [99, 247] on p "27 stops • 74km • 4h14m" at bounding box center [115, 252] width 121 height 16
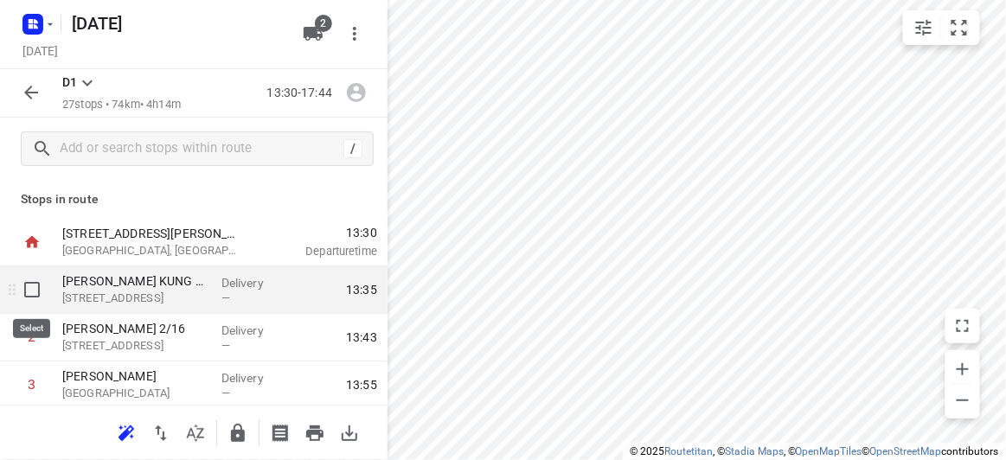
click at [28, 283] on input "checkbox" at bounding box center [32, 290] width 35 height 35
checkbox input "true"
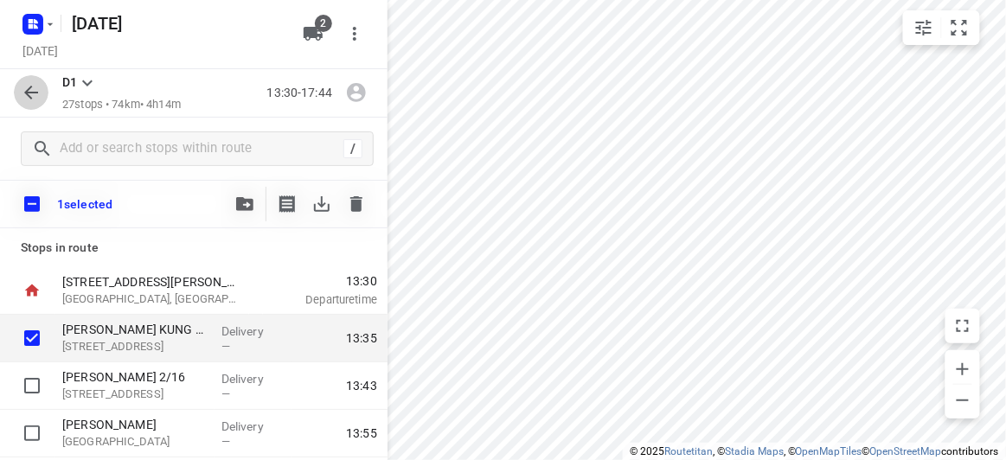
click at [32, 89] on icon "button" at bounding box center [31, 92] width 21 height 21
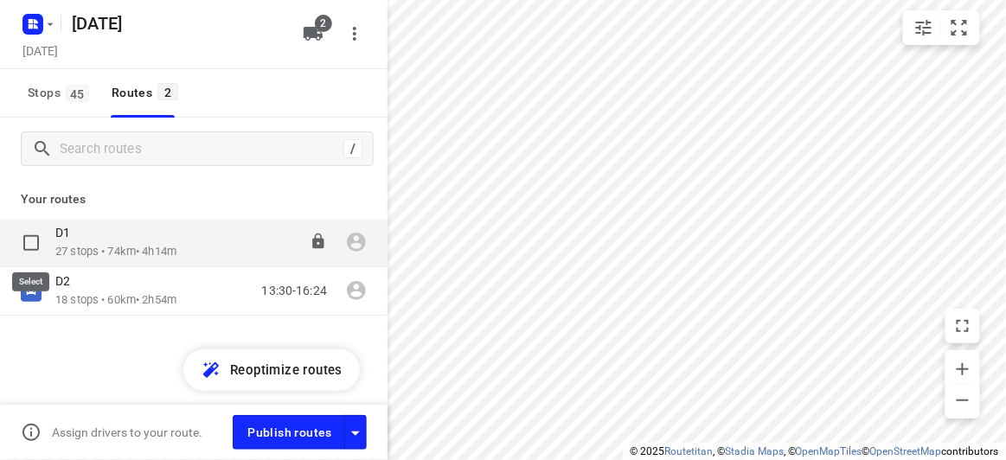
click at [41, 237] on input "checkbox" at bounding box center [31, 243] width 35 height 35
checkbox input "true"
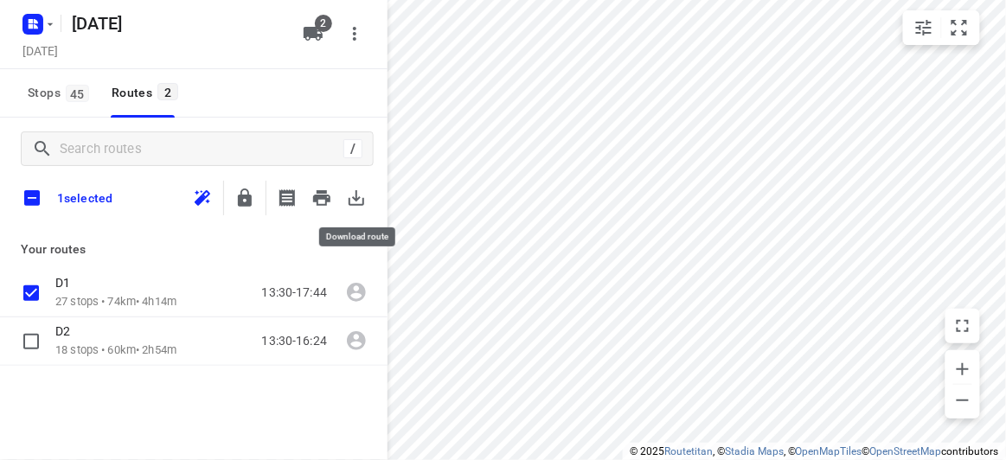
click at [354, 198] on icon "button" at bounding box center [357, 198] width 16 height 16
